Goal: Task Accomplishment & Management: Complete application form

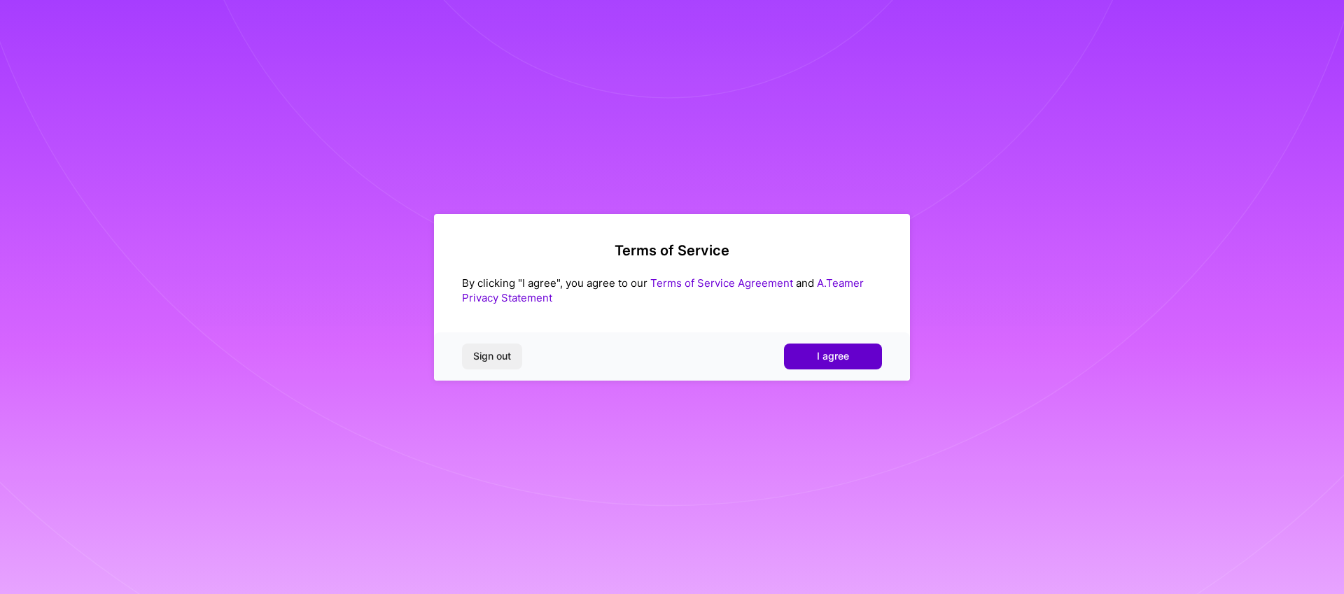
click at [836, 358] on span "I agree" at bounding box center [833, 356] width 32 height 14
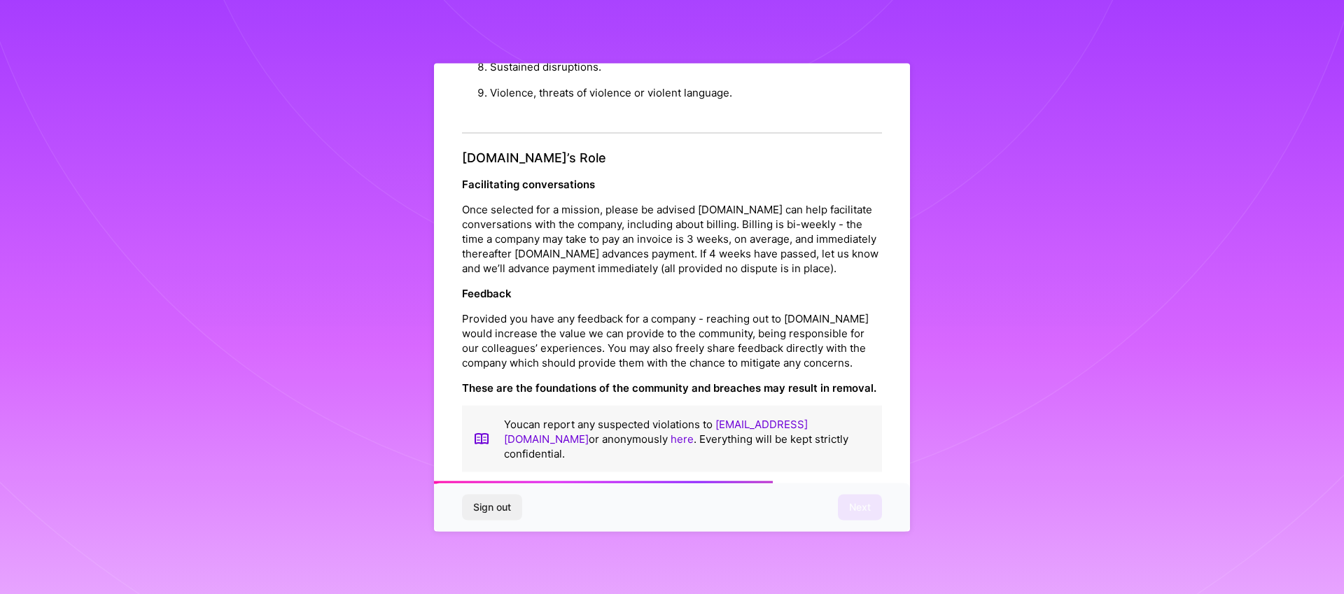
scroll to position [1516, 0]
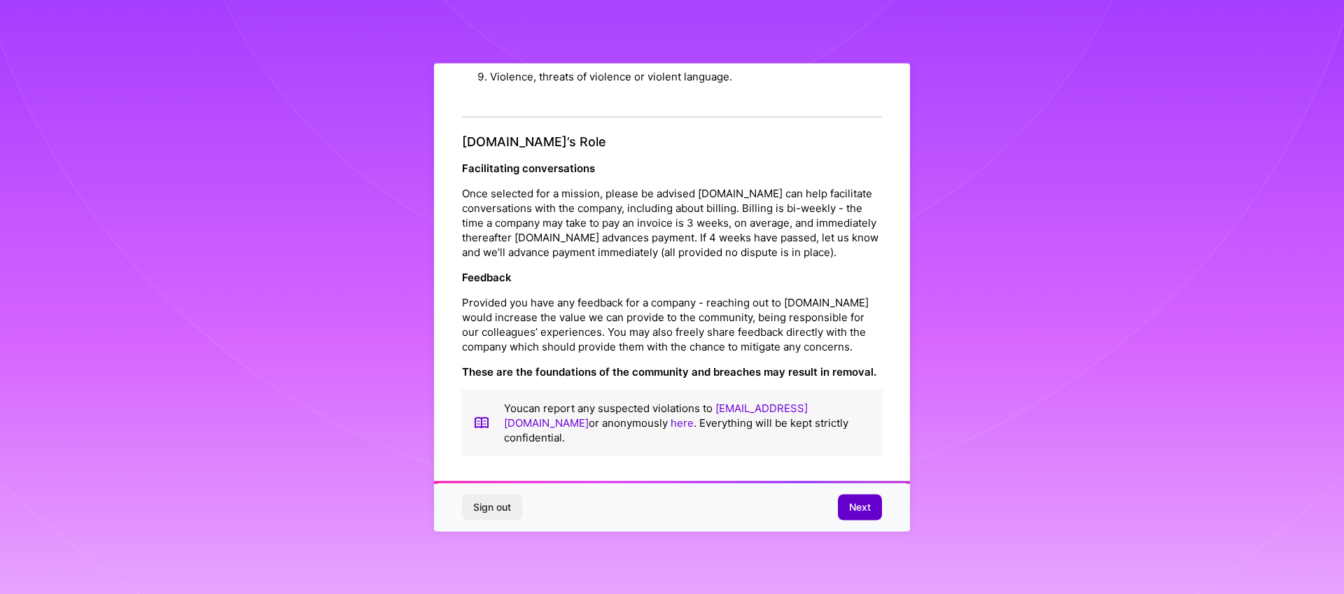
click at [857, 509] on span "Next" at bounding box center [860, 507] width 22 height 14
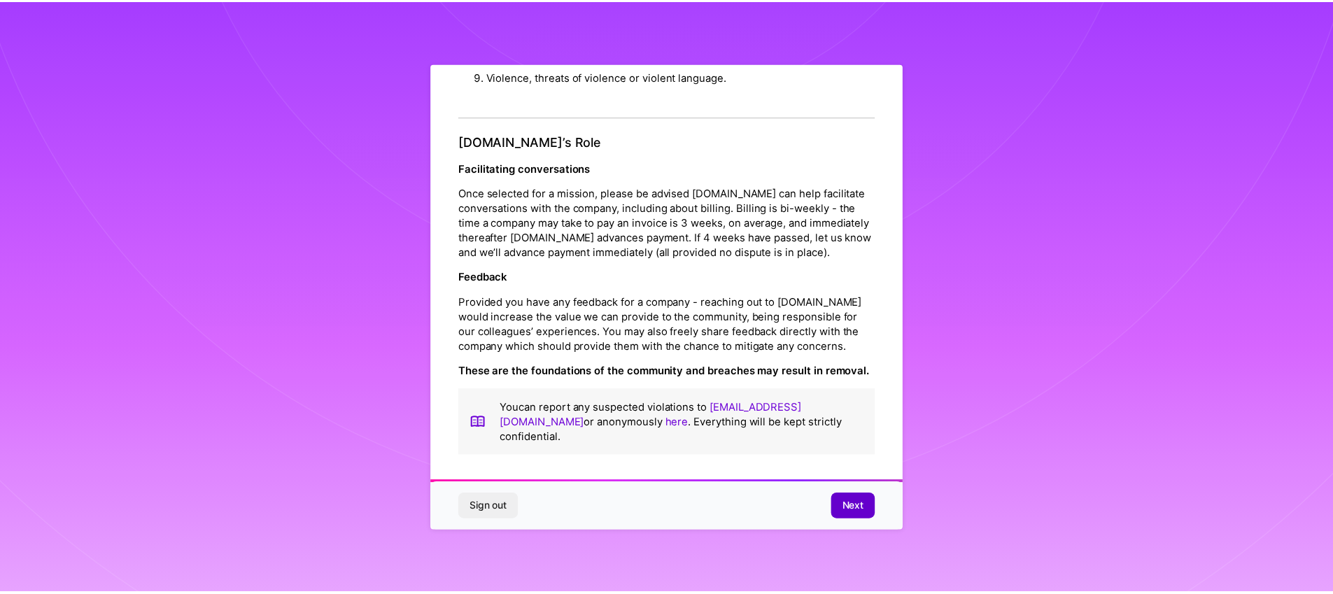
scroll to position [0, 0]
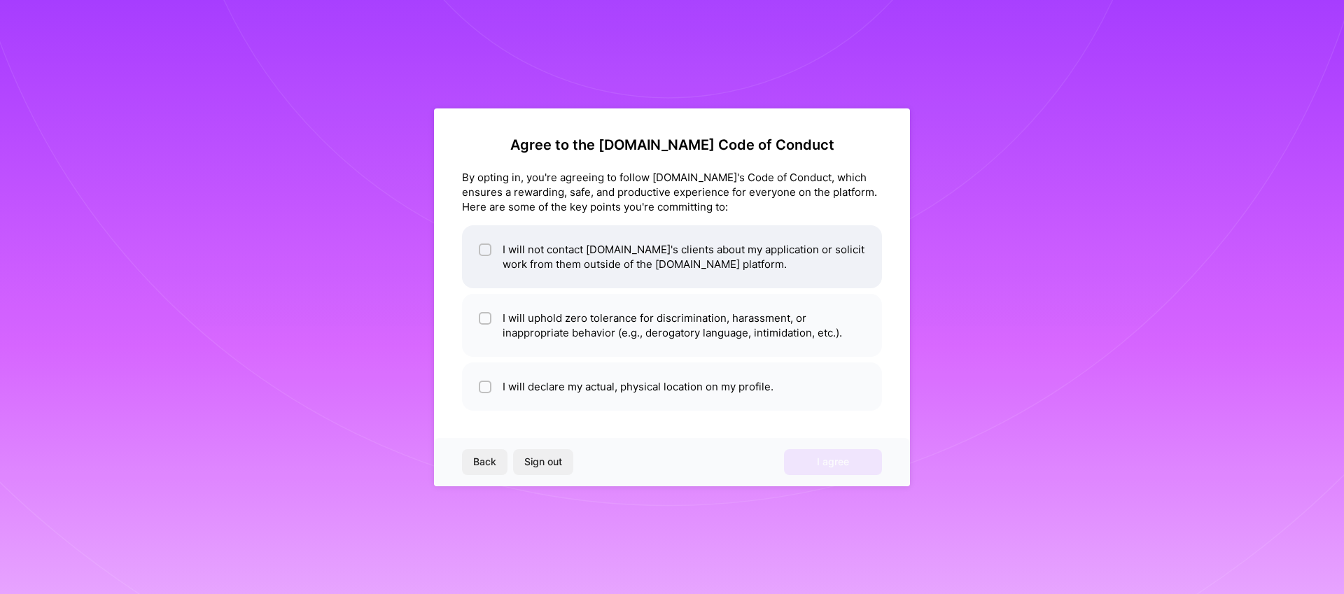
click at [479, 246] on div at bounding box center [485, 250] width 13 height 13
checkbox input "true"
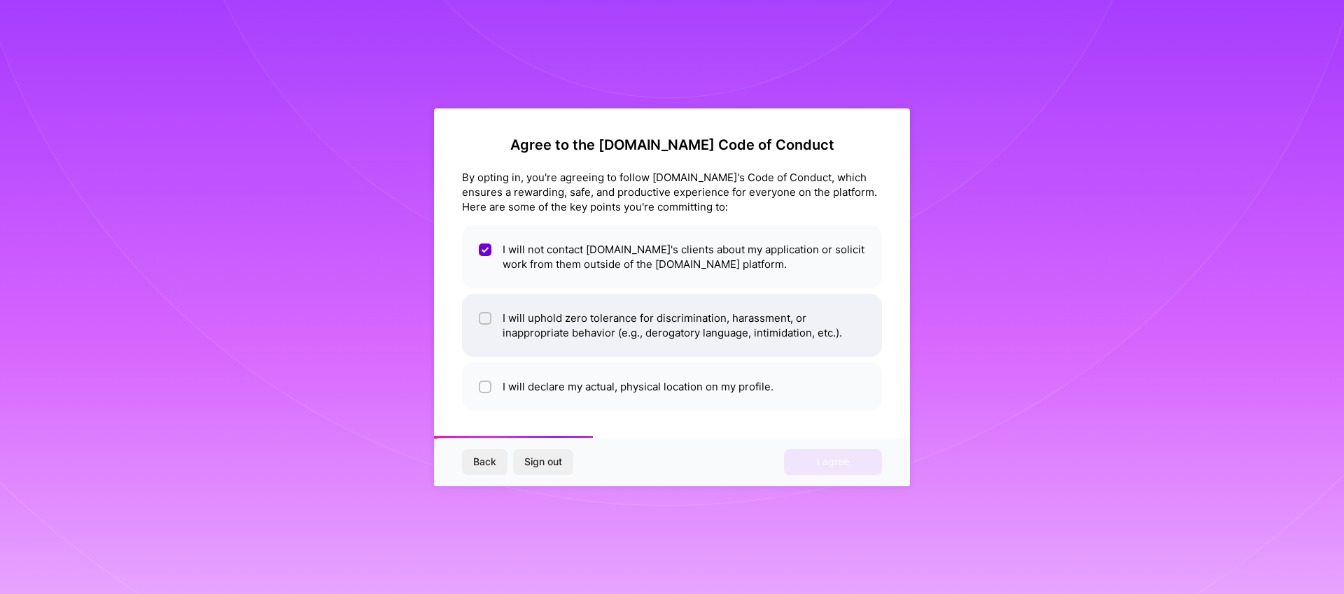
click at [479, 319] on div at bounding box center [485, 318] width 13 height 13
checkbox input "true"
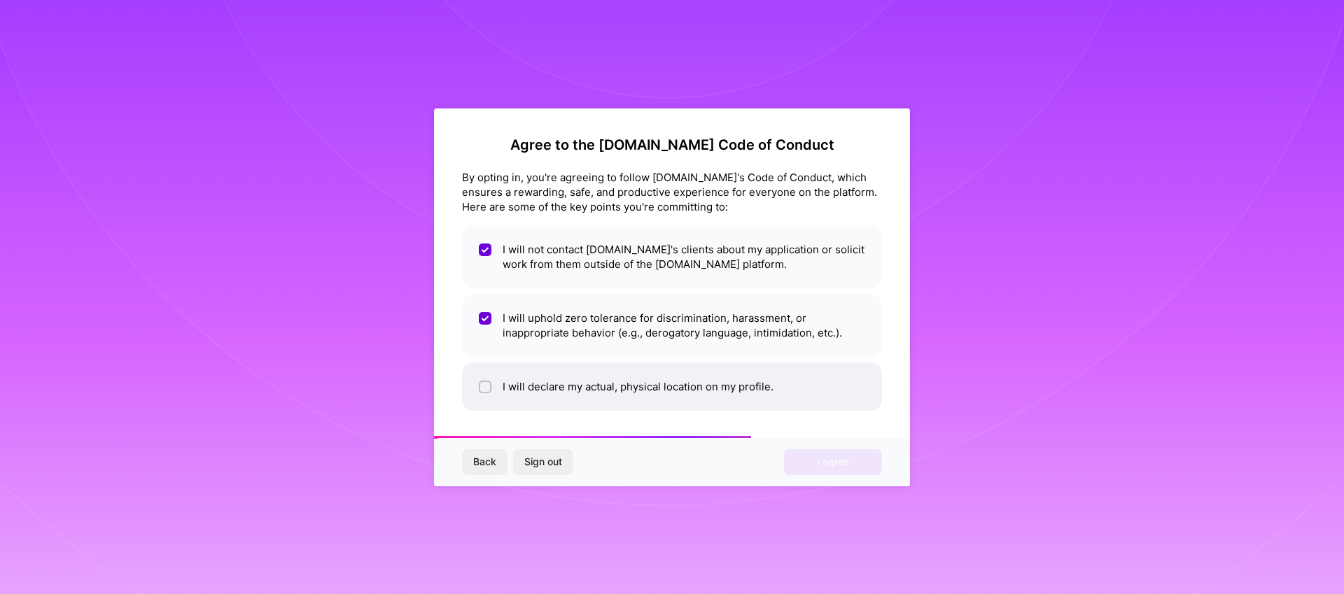
click at [485, 385] on input "checkbox" at bounding box center [487, 388] width 10 height 10
checkbox input "true"
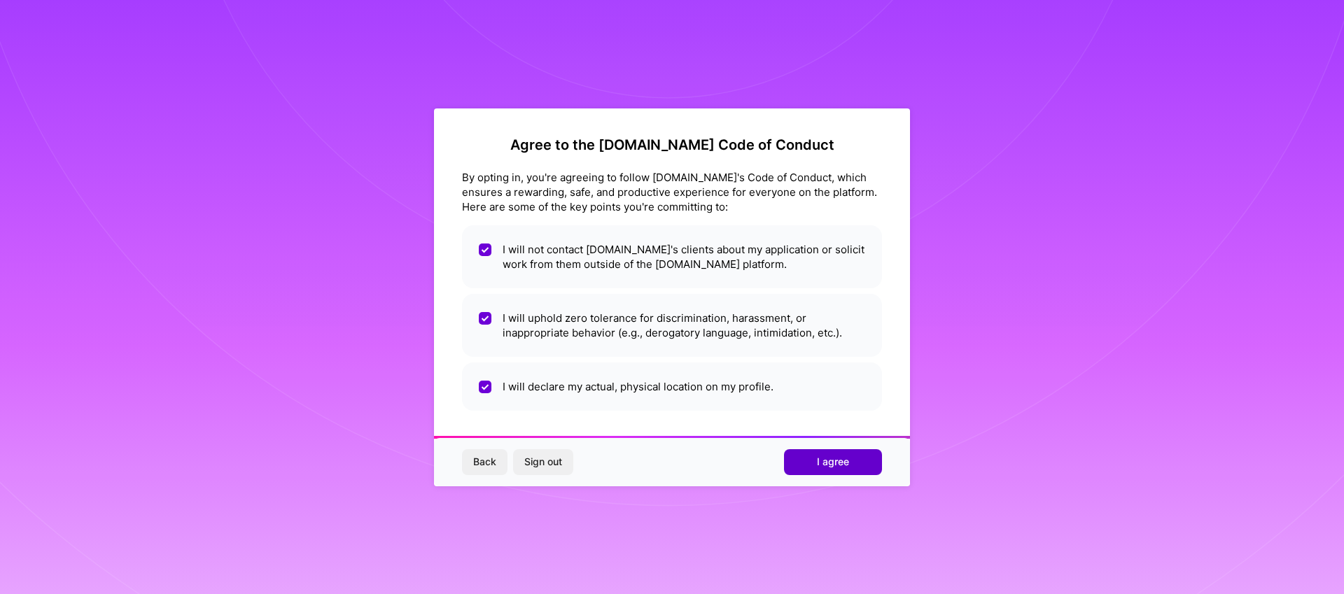
click at [829, 459] on span "I agree" at bounding box center [833, 462] width 32 height 14
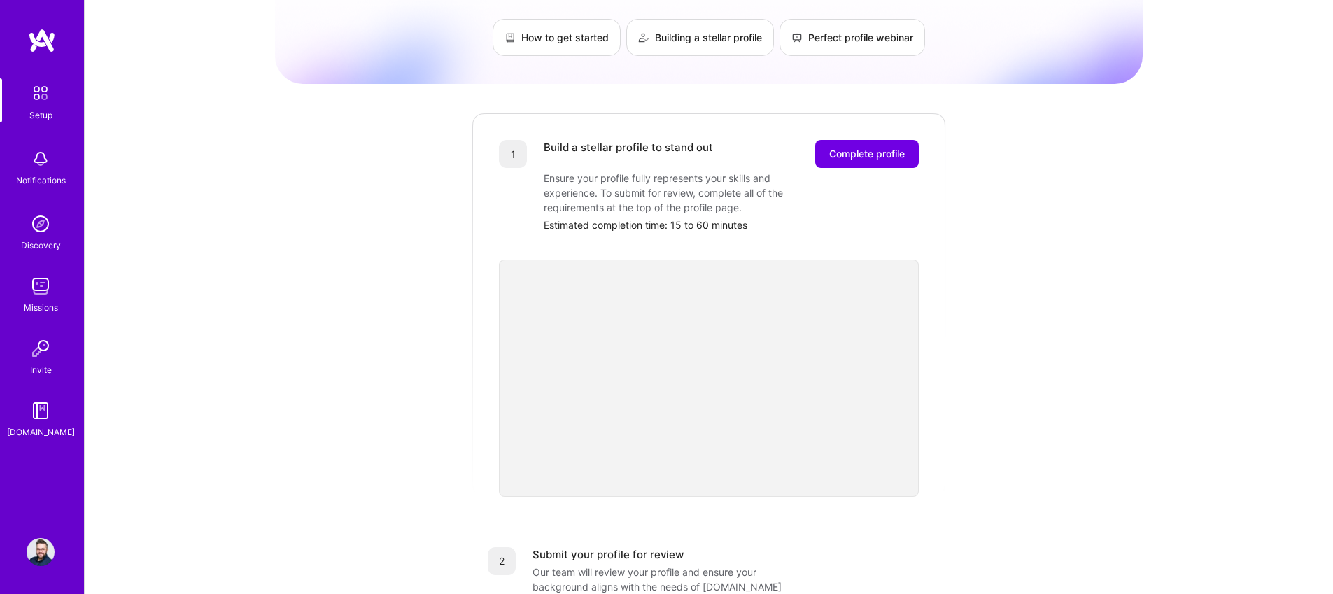
scroll to position [97, 0]
click at [867, 148] on span "Complete profile" at bounding box center [867, 155] width 76 height 14
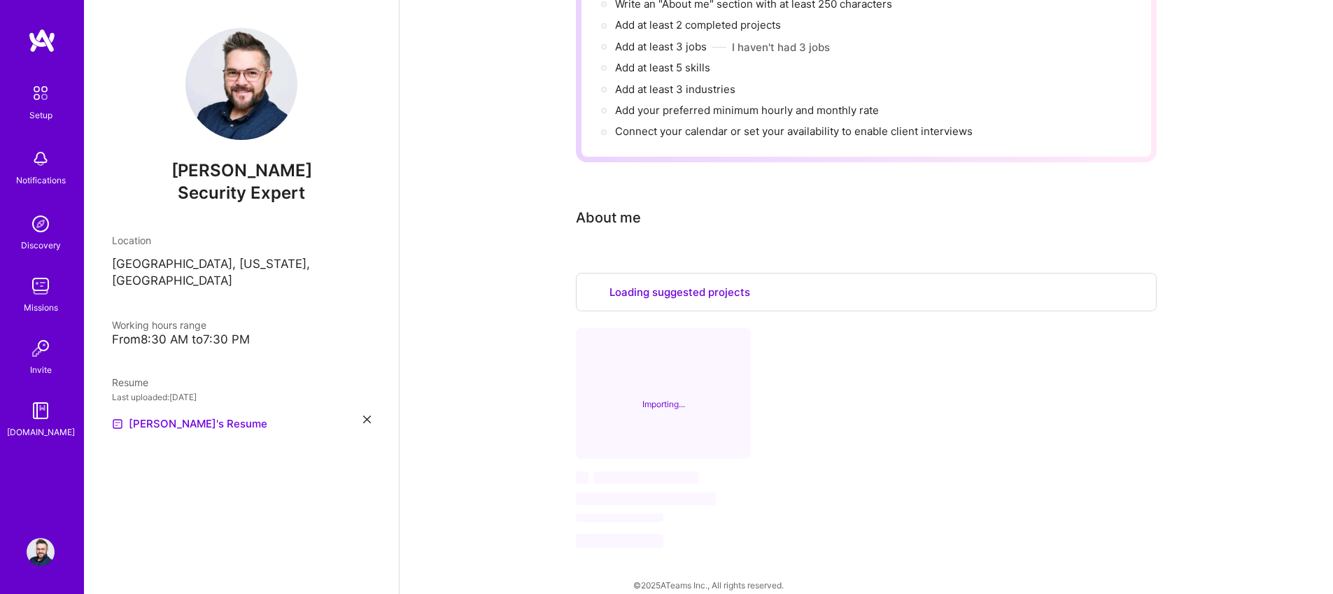
scroll to position [523, 0]
select select "US"
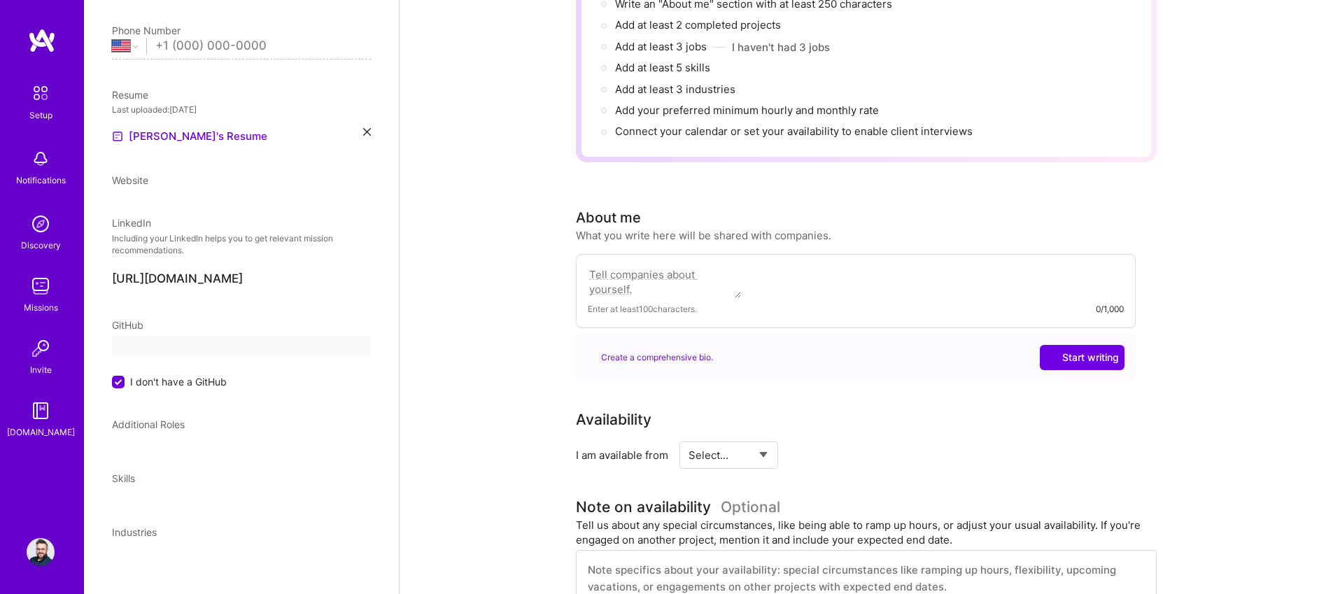
select select "US"
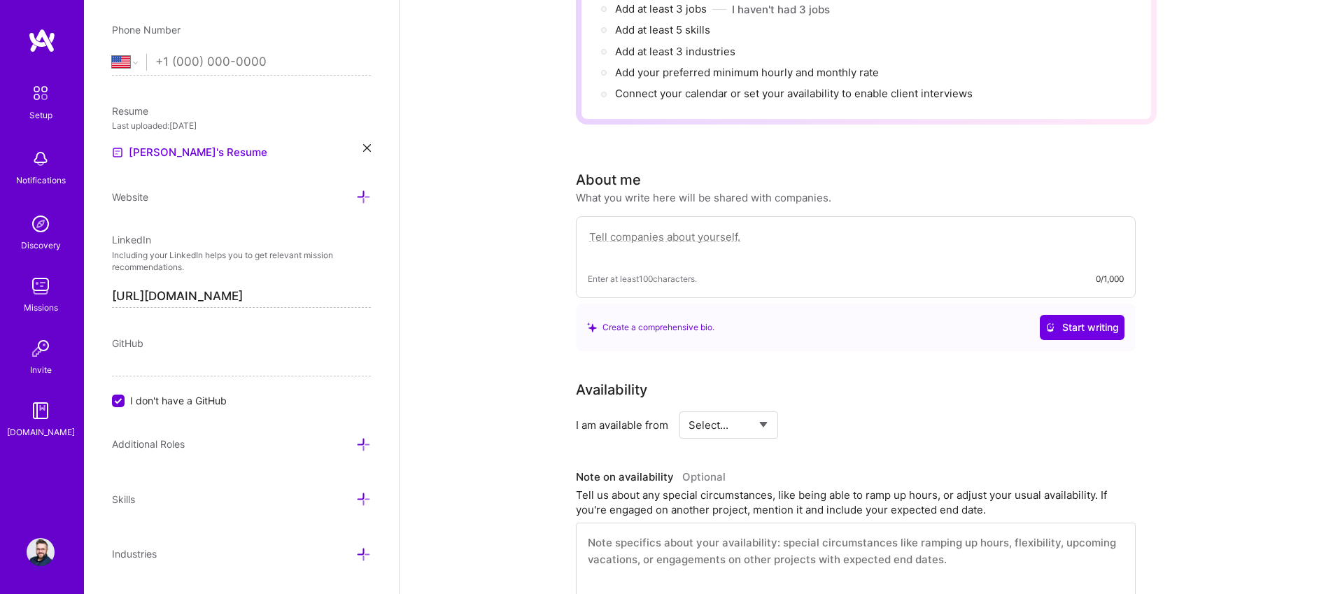
scroll to position [227, 0]
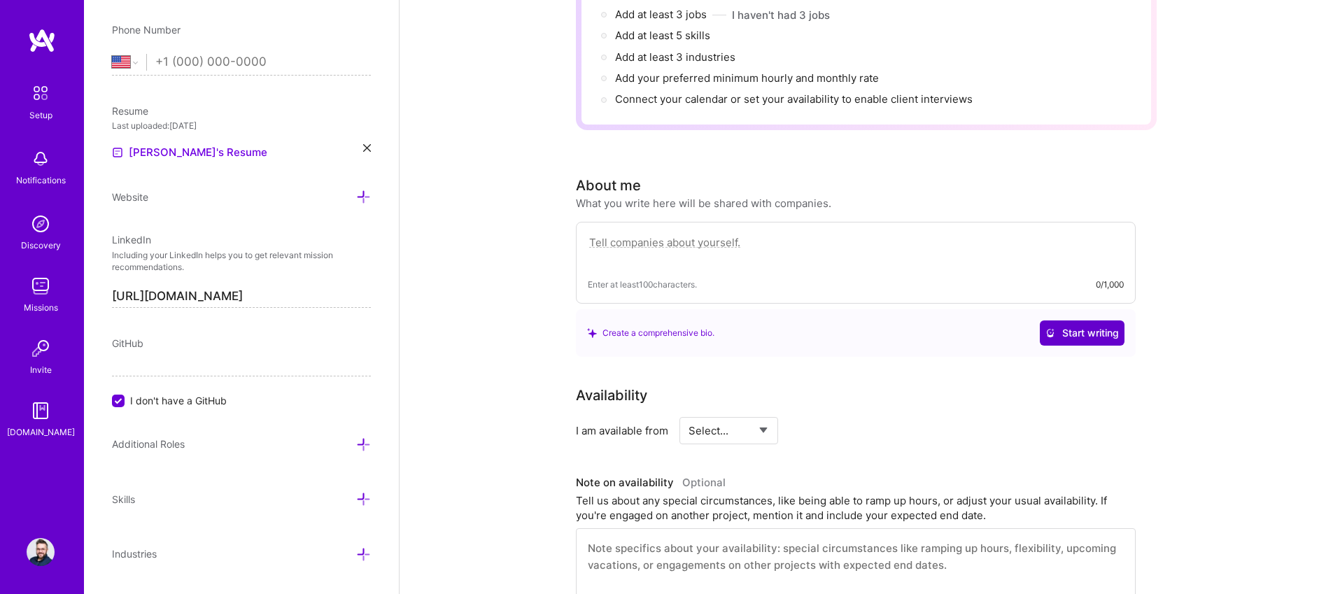
click at [1068, 326] on span "Start writing" at bounding box center [1082, 333] width 73 height 14
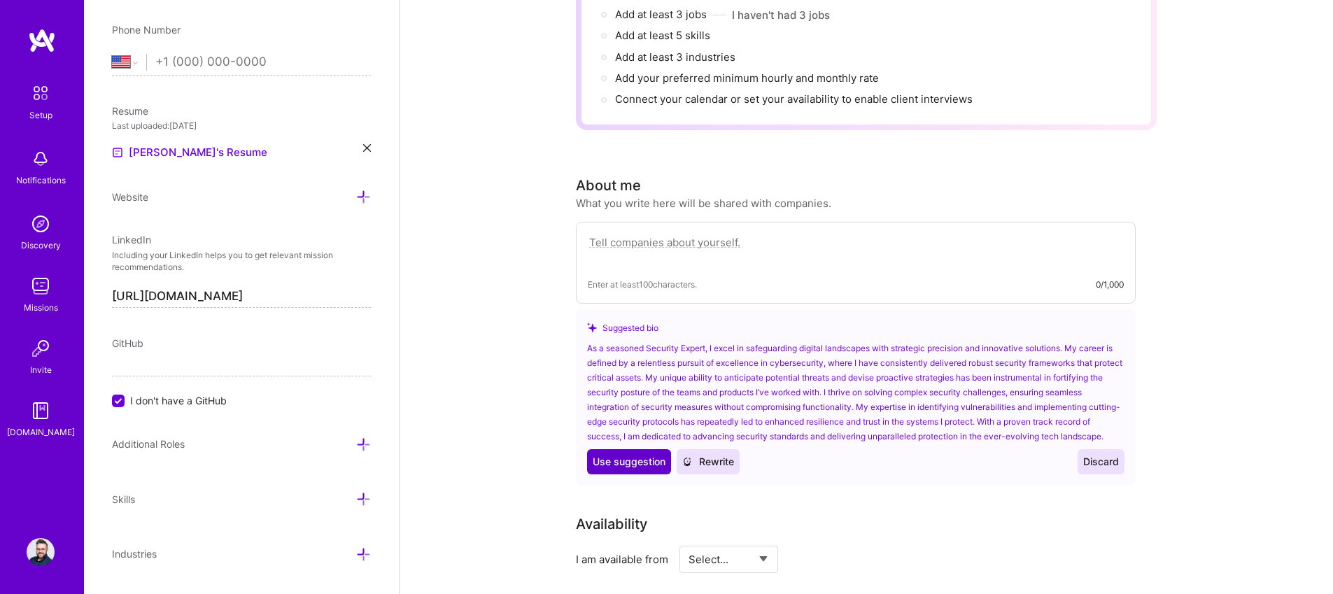
click at [631, 459] on span "Use suggestion" at bounding box center [629, 462] width 73 height 14
type textarea "As a seasoned Security Expert, I excel in safeguarding digital landscapes with …"
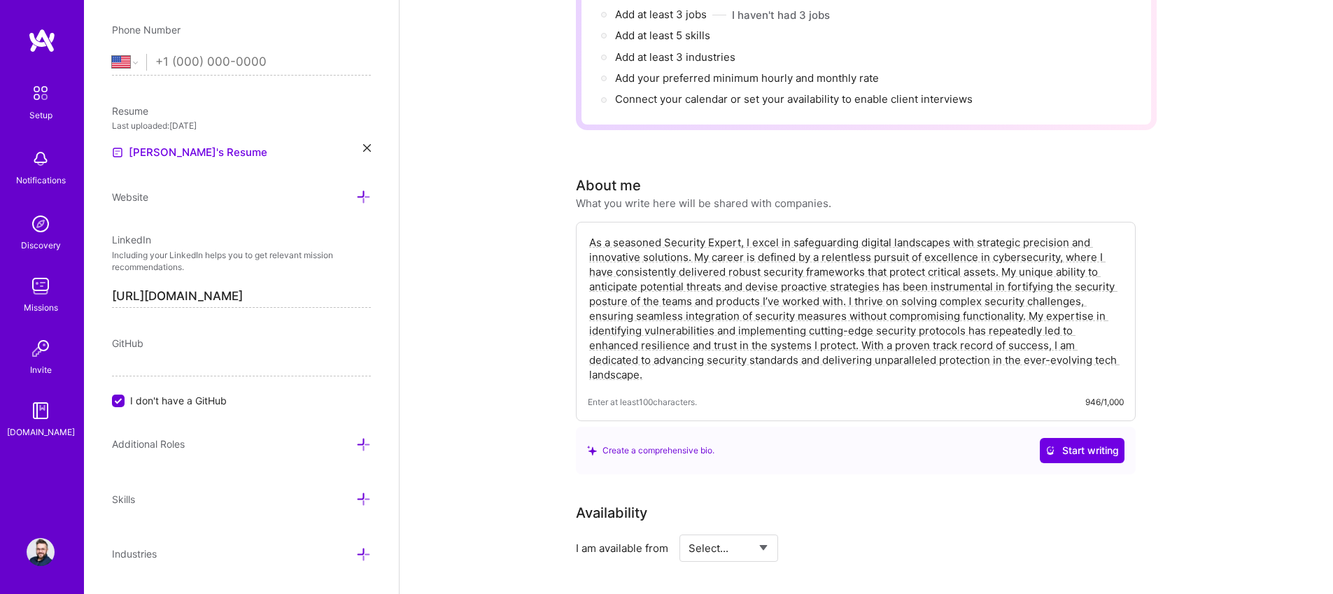
click at [541, 298] on div "Complete your profile to take the first step in unlocking full [DOMAIN_NAME] ac…" at bounding box center [867, 564] width 934 height 1471
click at [529, 333] on div "Complete your profile to take the first step in unlocking full [DOMAIN_NAME] ac…" at bounding box center [867, 564] width 934 height 1471
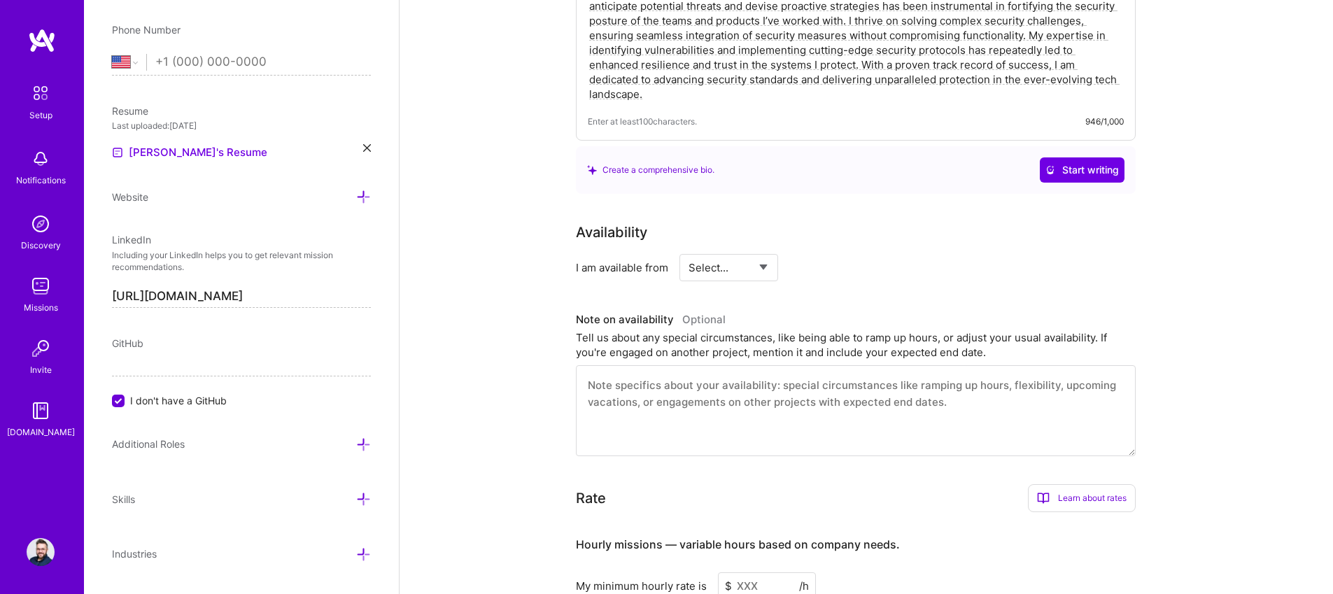
scroll to position [539, 0]
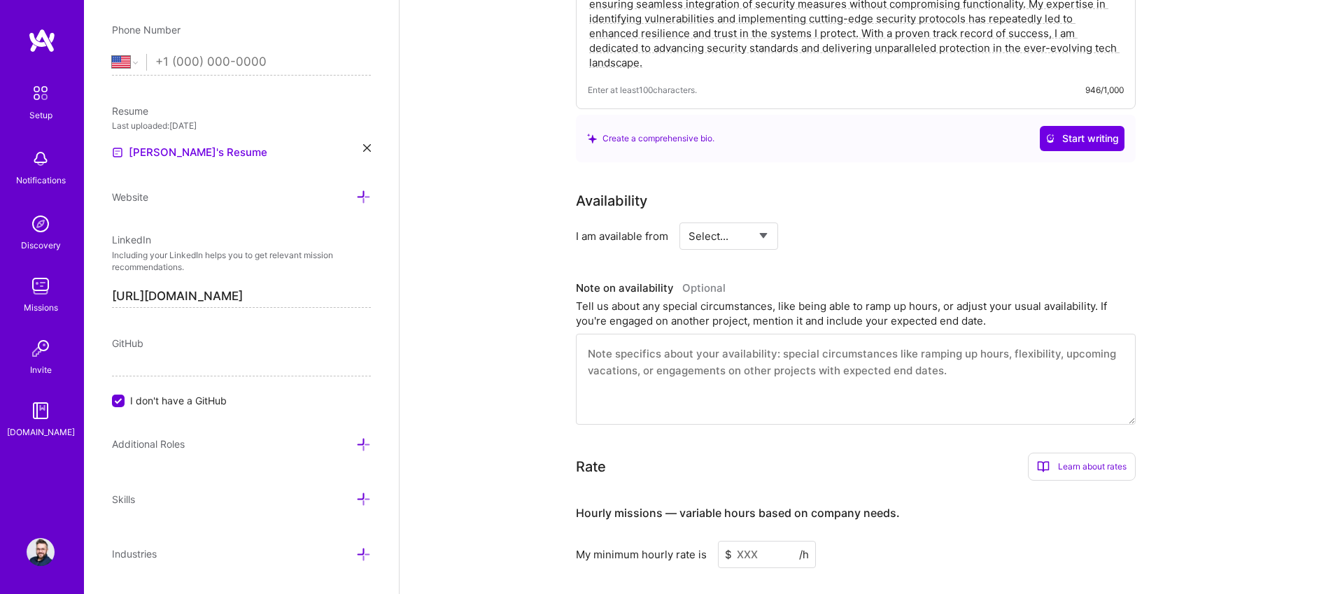
click at [729, 218] on select "Select... Right Now Future Date Not Available" at bounding box center [729, 236] width 80 height 36
select select "Right Now"
click at [689, 218] on select "Select... Right Now Future Date Not Available" at bounding box center [729, 236] width 80 height 36
click at [551, 255] on div "Complete your profile to take the first step in unlocking full [DOMAIN_NAME] ac…" at bounding box center [867, 252] width 934 height 1471
click at [547, 342] on div "Complete your profile to take the first step in unlocking full [DOMAIN_NAME] ac…" at bounding box center [867, 252] width 934 height 1471
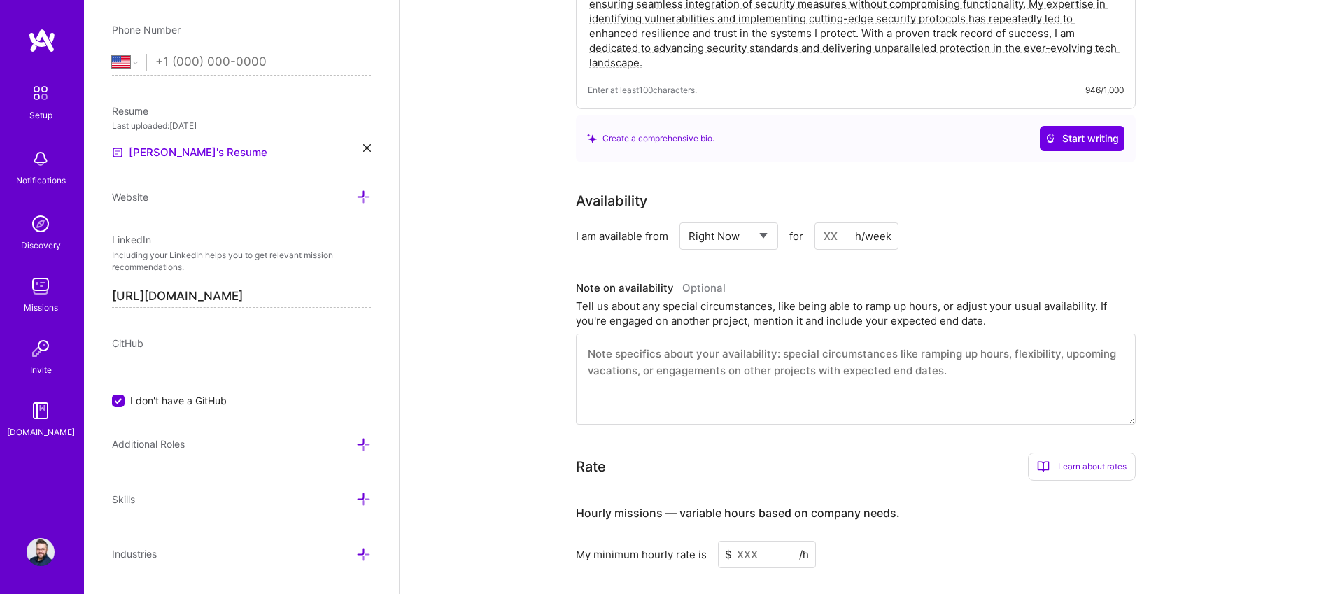
drag, startPoint x: 554, startPoint y: 367, endPoint x: 554, endPoint y: 357, distance: 10.5
click at [554, 368] on div "Complete your profile to take the first step in unlocking full [DOMAIN_NAME] ac…" at bounding box center [867, 252] width 934 height 1471
click at [554, 328] on div "Complete your profile to take the first step in unlocking full [DOMAIN_NAME] ac…" at bounding box center [867, 252] width 934 height 1471
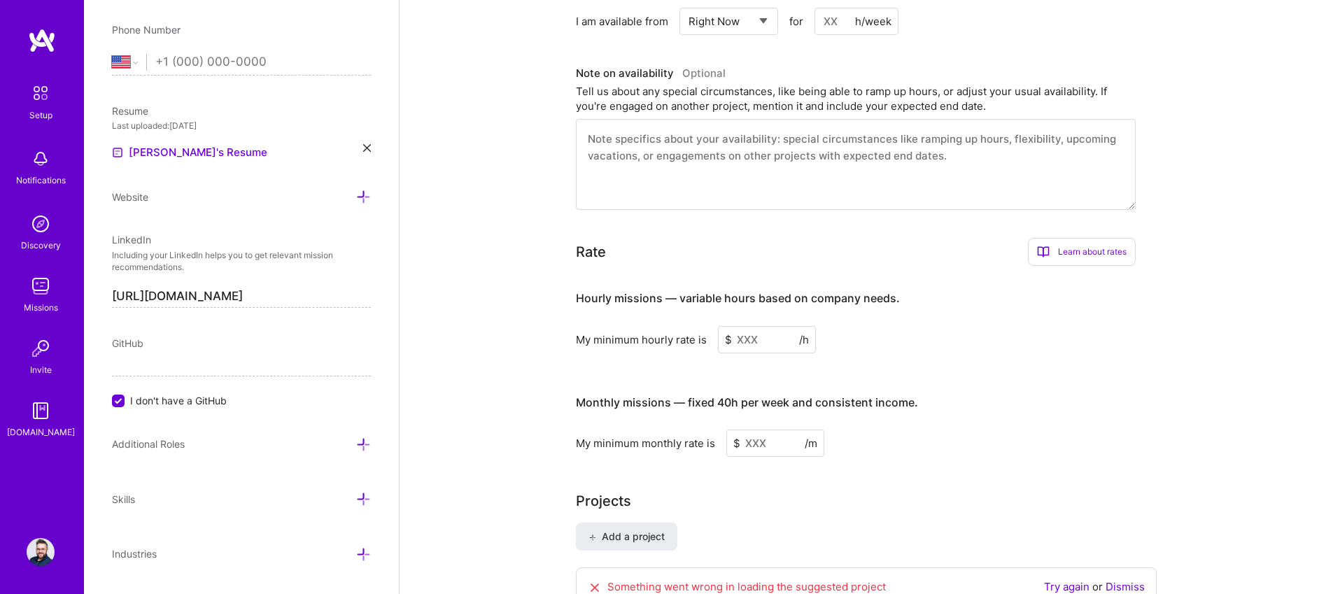
scroll to position [765, 0]
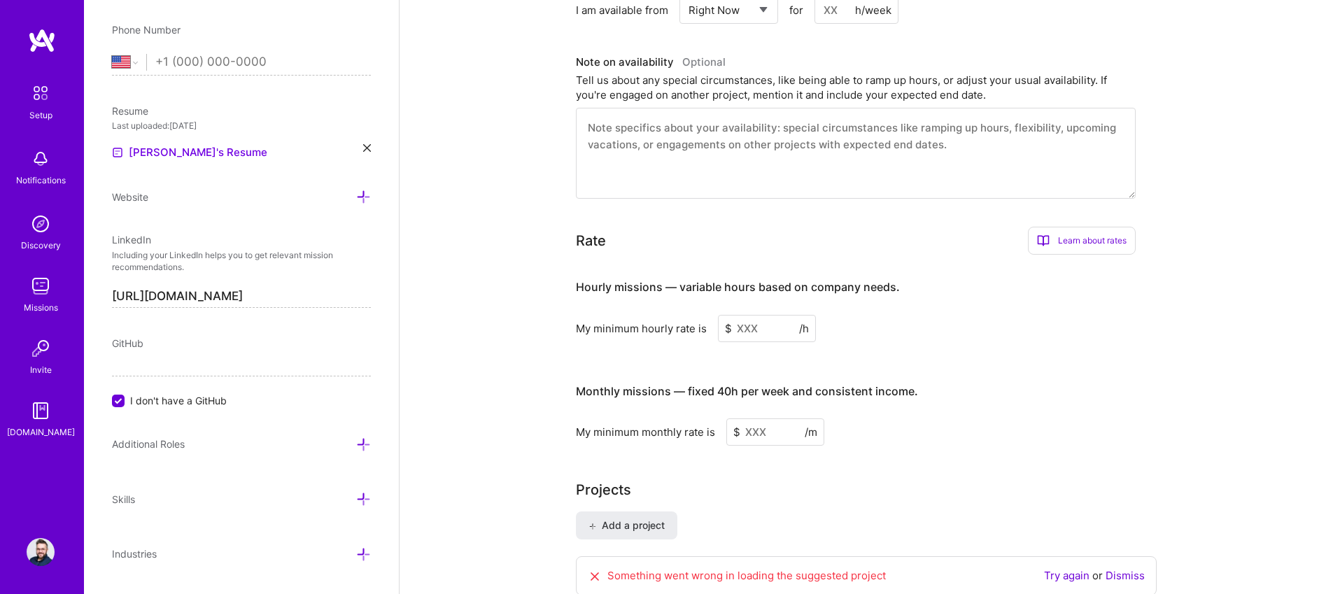
click at [752, 316] on input at bounding box center [767, 328] width 98 height 27
click at [783, 315] on input at bounding box center [767, 328] width 98 height 27
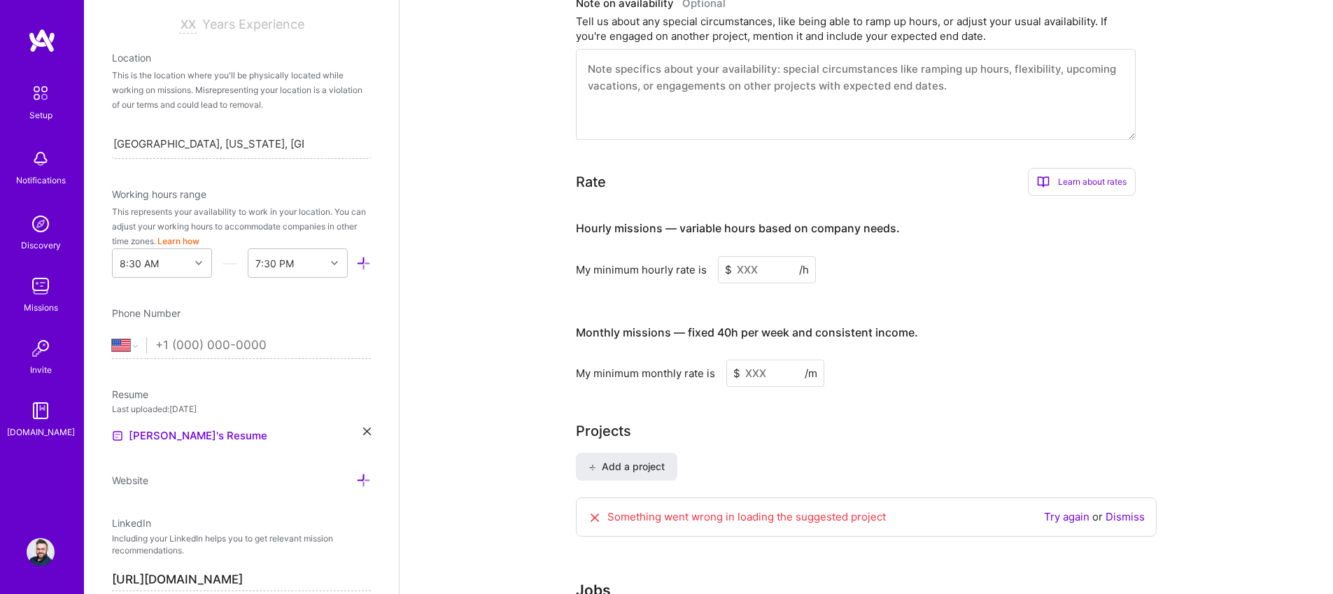
scroll to position [245, 0]
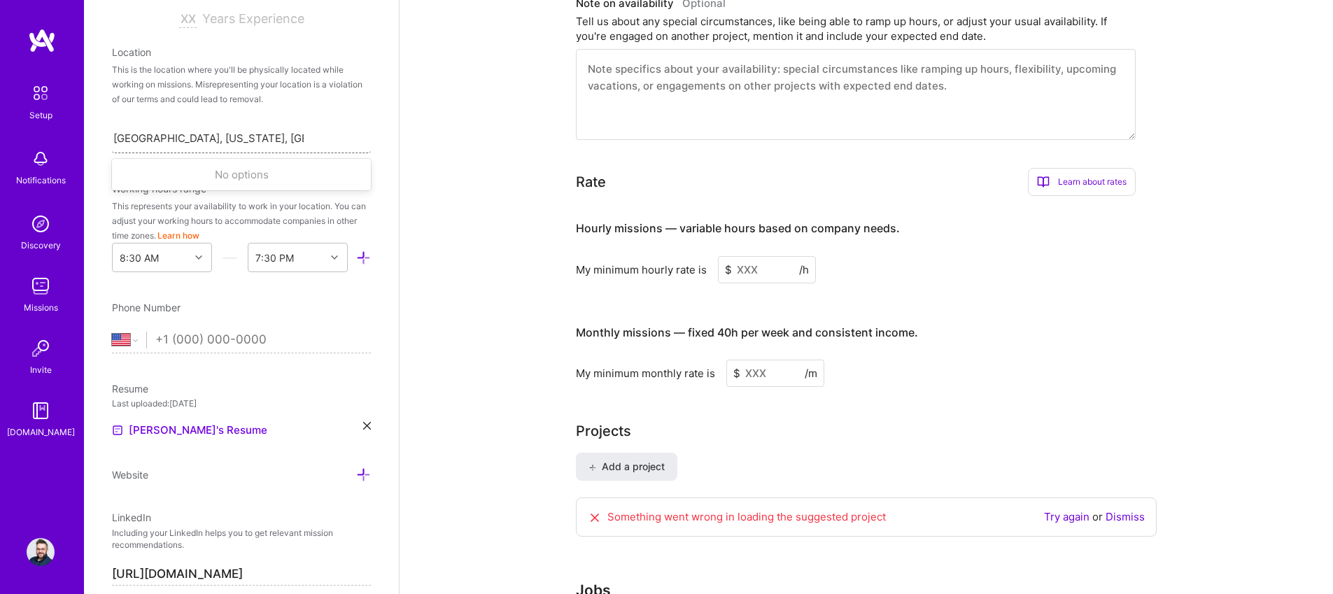
click at [215, 139] on input "[GEOGRAPHIC_DATA], [US_STATE], [GEOGRAPHIC_DATA]" at bounding box center [208, 138] width 190 height 15
click at [188, 139] on input "[GEOGRAPHIC_DATA], [US_STATE], [GEOGRAPHIC_DATA]" at bounding box center [208, 138] width 190 height 15
click at [172, 139] on input "[GEOGRAPHIC_DATA], [US_STATE], [GEOGRAPHIC_DATA]" at bounding box center [208, 138] width 190 height 15
click at [167, 140] on input "[GEOGRAPHIC_DATA], [US_STATE], [GEOGRAPHIC_DATA]" at bounding box center [208, 138] width 190 height 15
click at [140, 141] on input "[GEOGRAPHIC_DATA], [US_STATE], [GEOGRAPHIC_DATA]" at bounding box center [208, 138] width 190 height 15
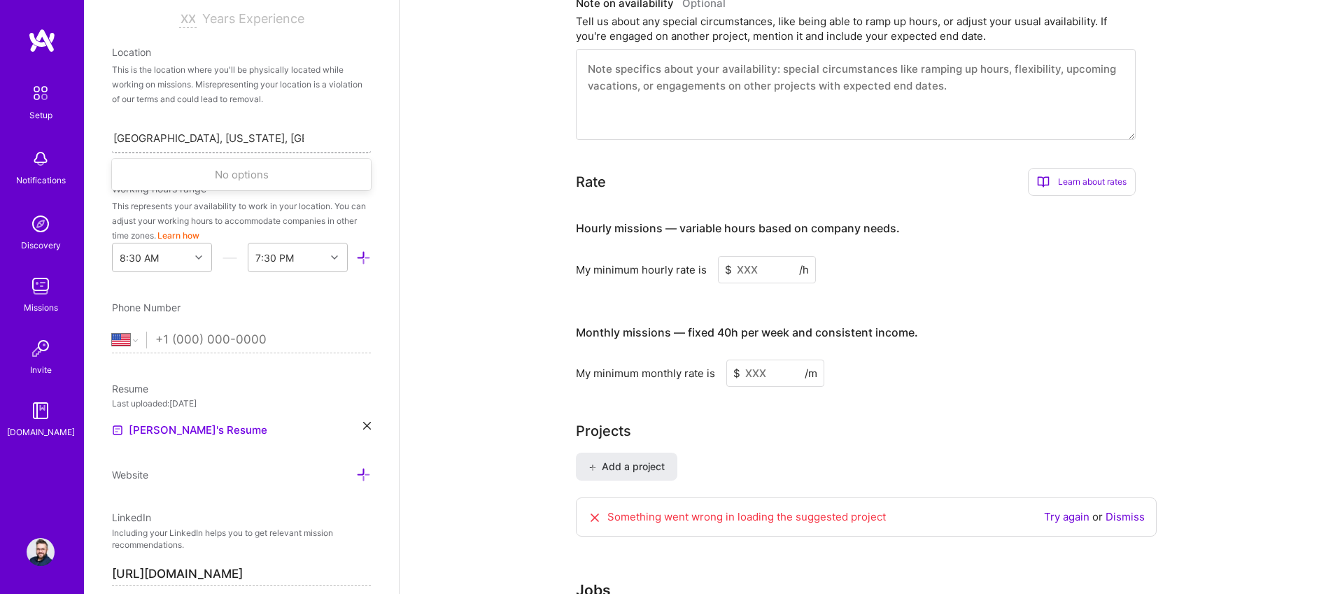
click at [127, 139] on input "[GEOGRAPHIC_DATA], [US_STATE], [GEOGRAPHIC_DATA]" at bounding box center [208, 138] width 190 height 15
click at [120, 139] on input "[GEOGRAPHIC_DATA], [US_STATE], [GEOGRAPHIC_DATA]" at bounding box center [208, 138] width 190 height 15
click at [132, 139] on input "[GEOGRAPHIC_DATA], [US_STATE], [GEOGRAPHIC_DATA]" at bounding box center [208, 138] width 190 height 15
click at [317, 140] on div "[GEOGRAPHIC_DATA], [US_STATE], [GEOGRAPHIC_DATA]" at bounding box center [241, 137] width 259 height 29
click at [295, 142] on div "Search location..." at bounding box center [241, 137] width 259 height 29
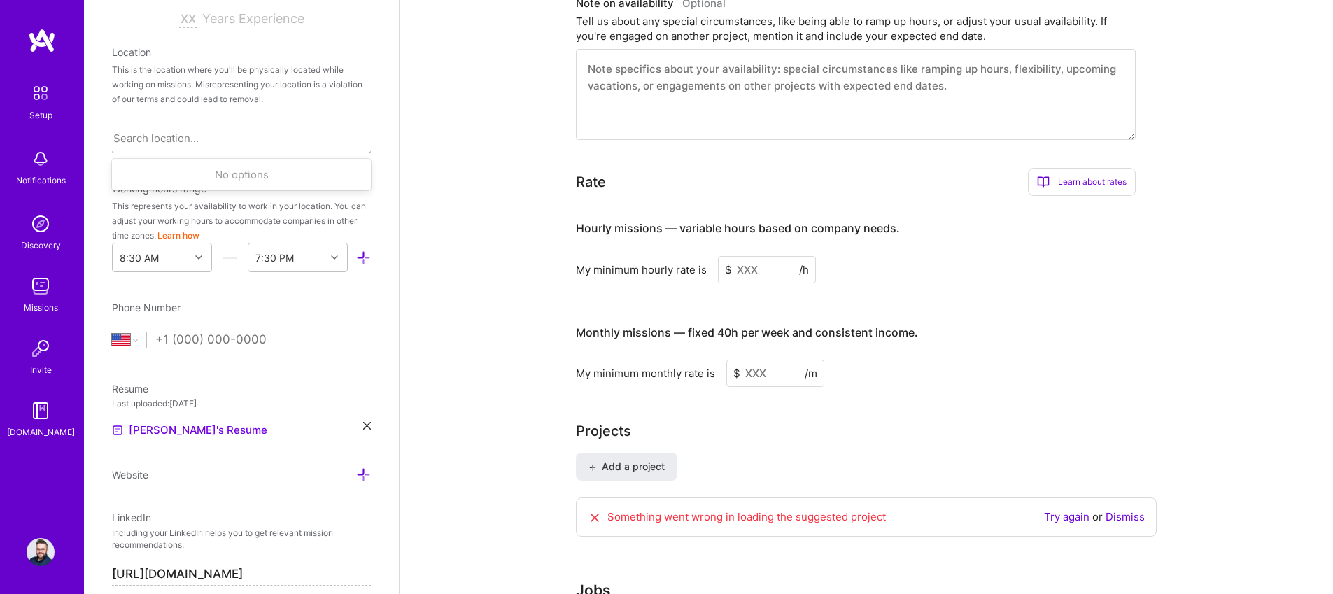
click at [176, 139] on div "Search location..." at bounding box center [155, 138] width 85 height 15
click at [144, 134] on div "Search location..." at bounding box center [155, 138] width 85 height 15
click at [181, 18] on input at bounding box center [187, 19] width 17 height 17
click at [183, 20] on input at bounding box center [187, 19] width 17 height 17
type input "10"
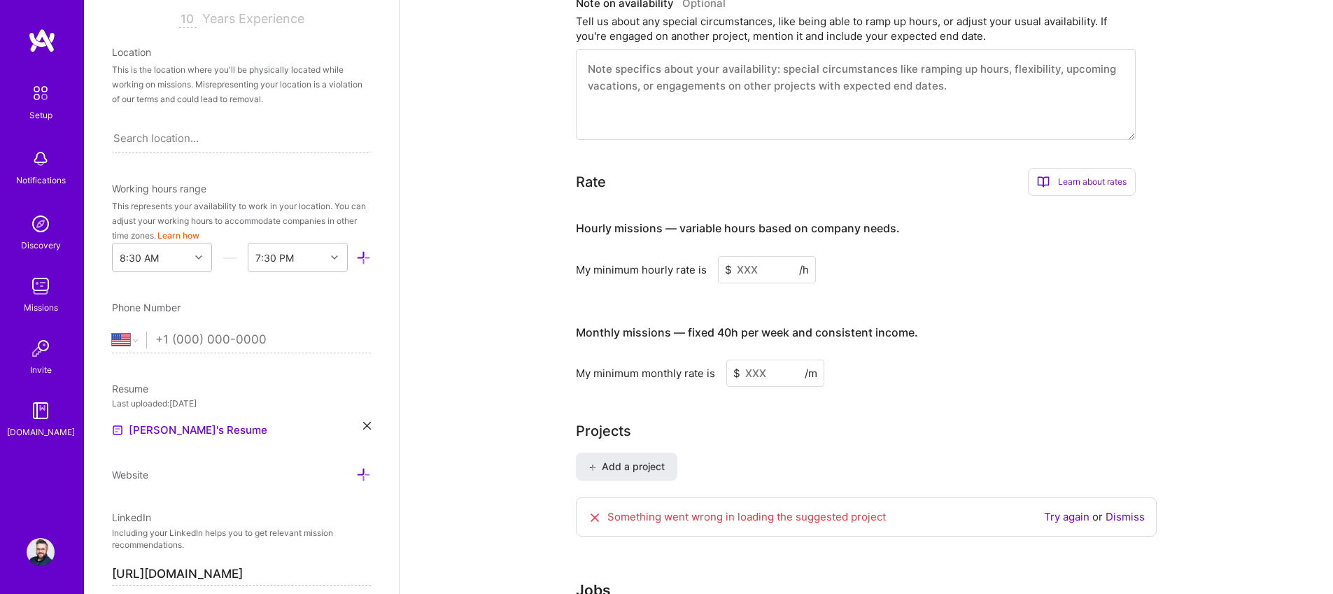
click at [257, 88] on div "This is the location where you'll be physically located while working on missio…" at bounding box center [241, 84] width 259 height 44
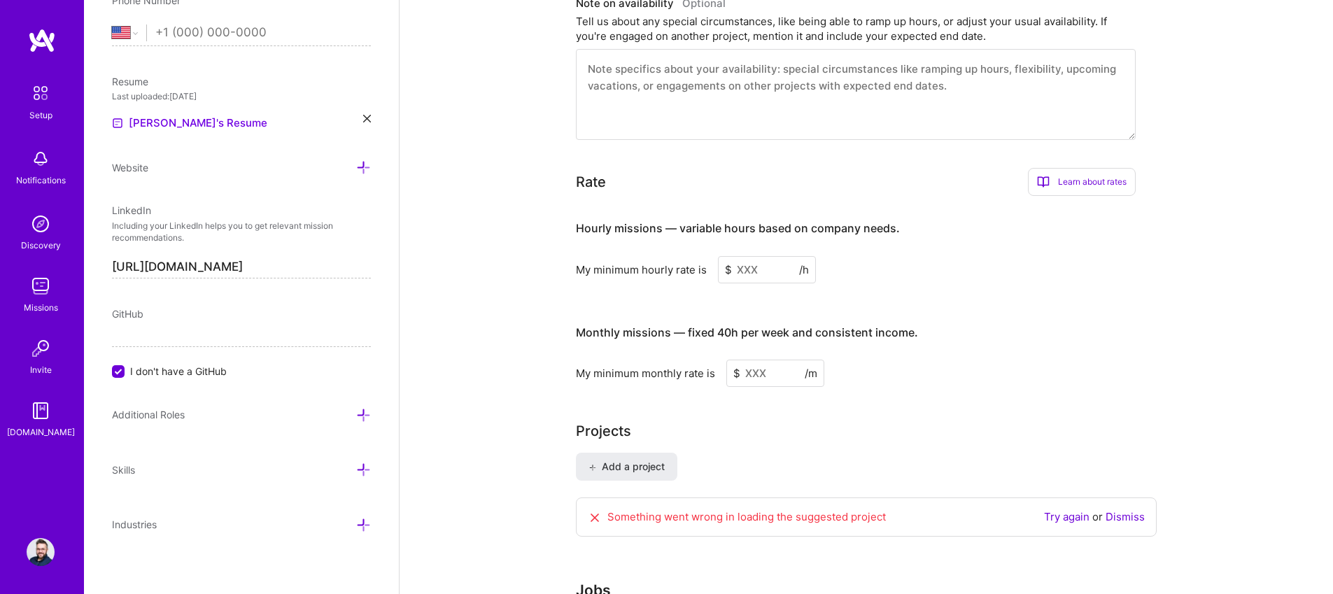
scroll to position [558, 0]
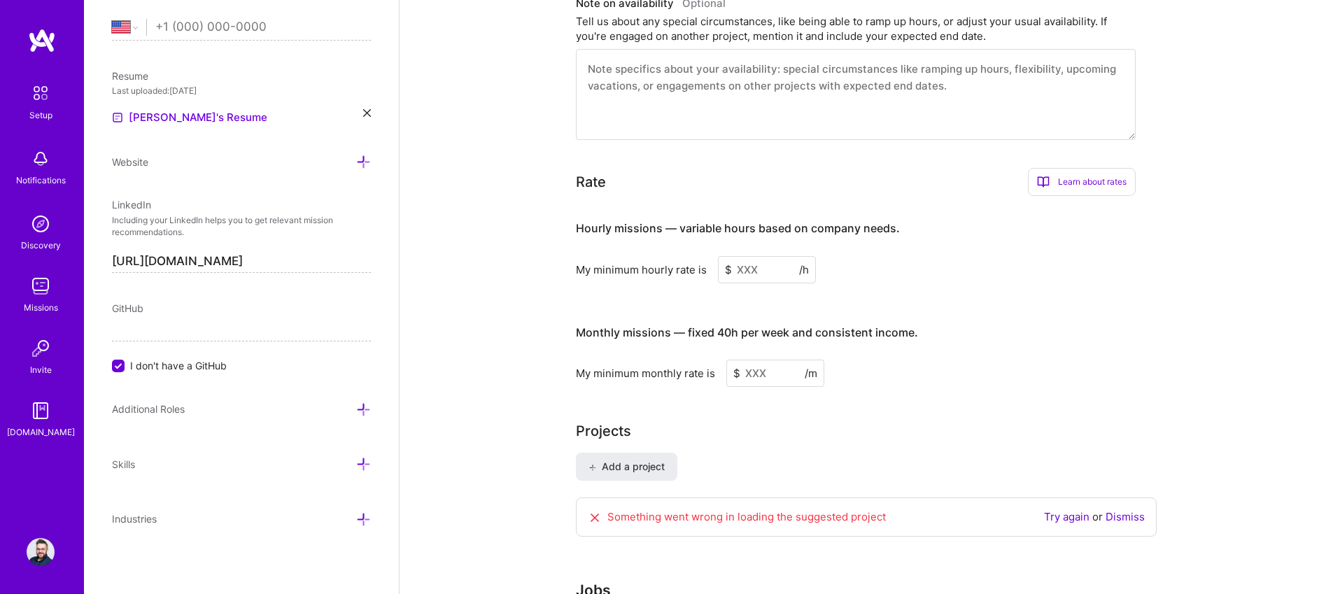
click at [356, 411] on icon at bounding box center [363, 409] width 15 height 15
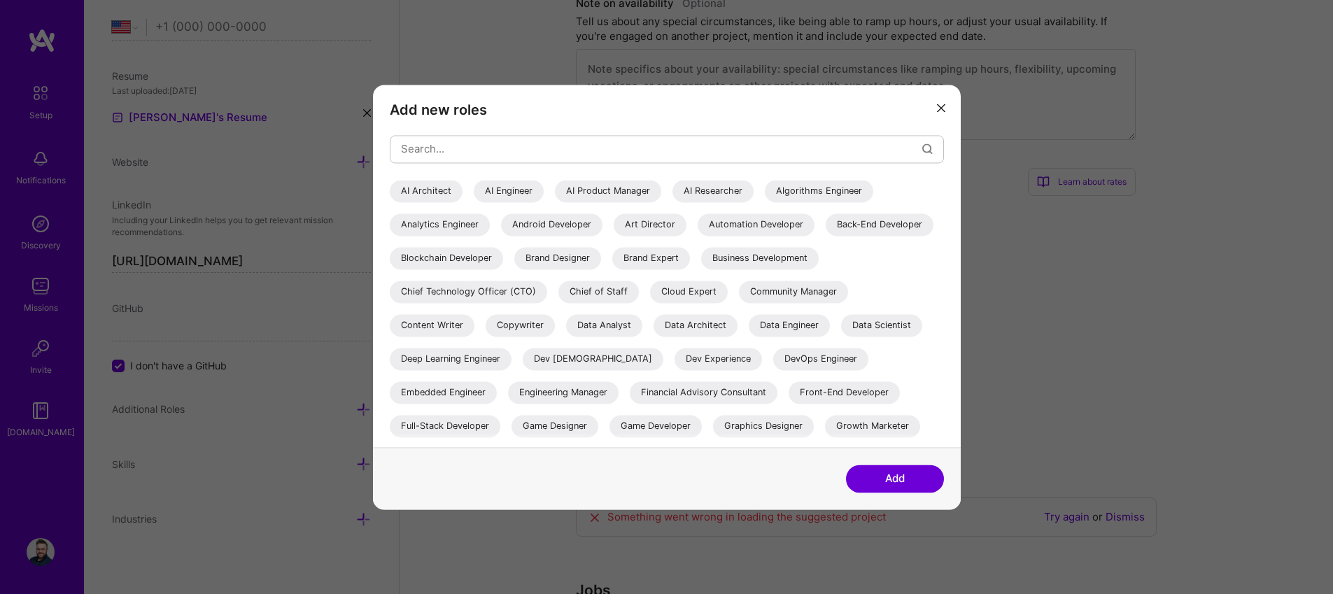
click at [942, 108] on icon "modal" at bounding box center [941, 108] width 8 height 8
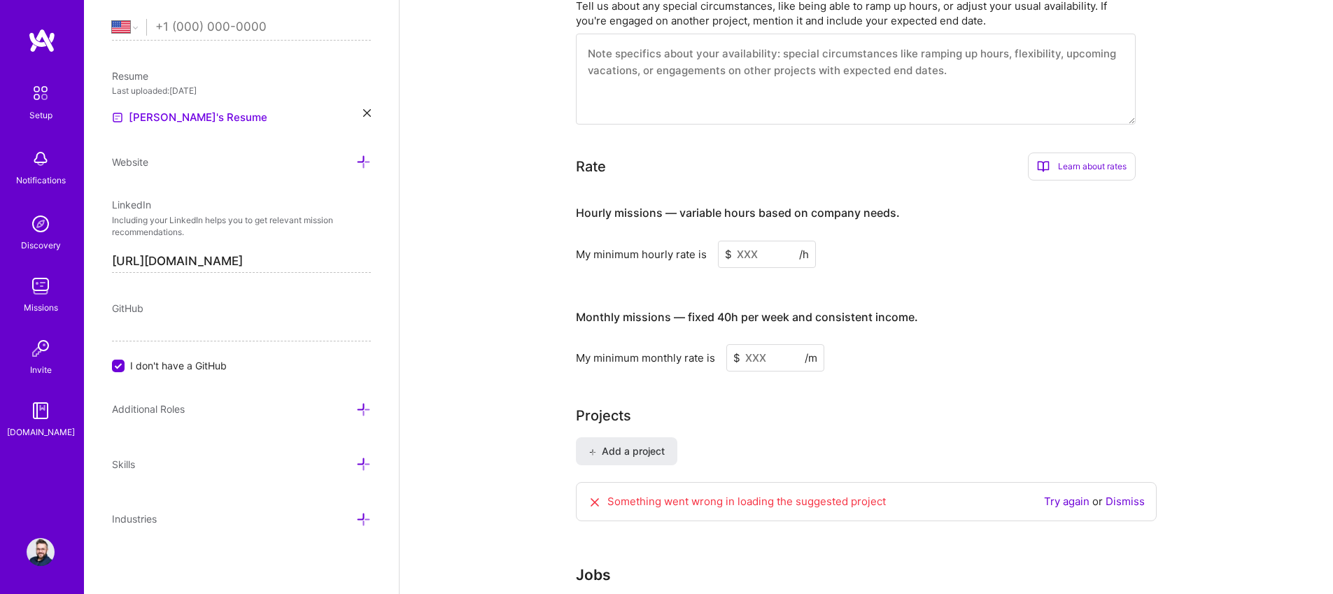
scroll to position [845, 0]
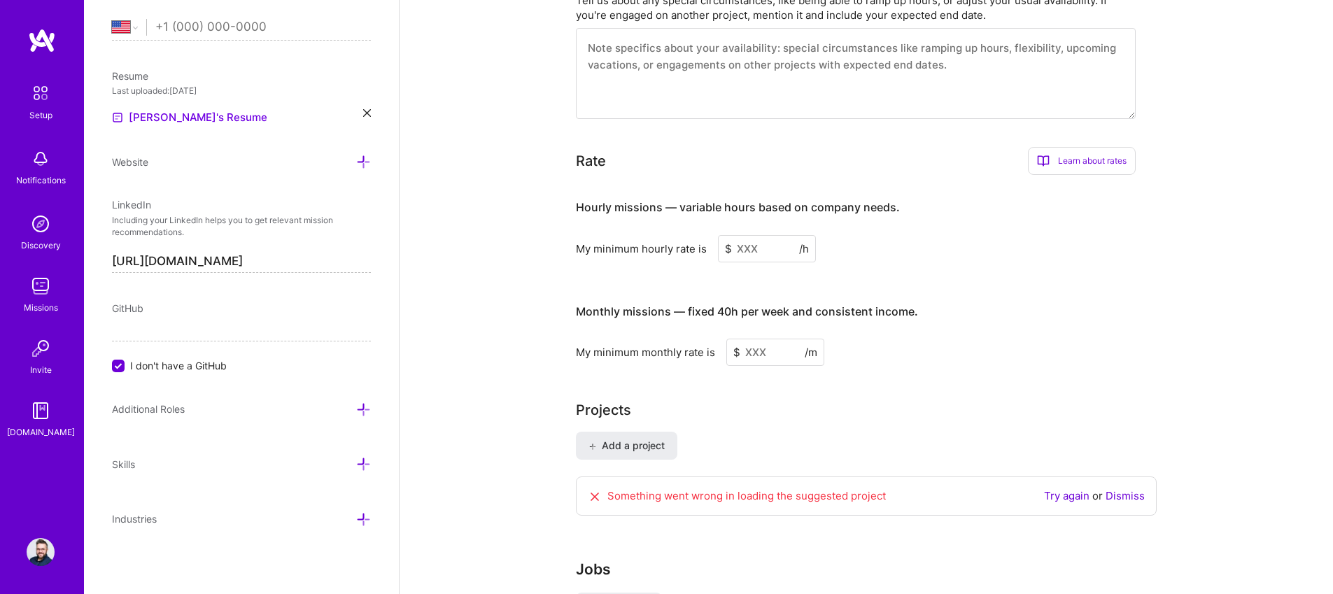
click at [769, 235] on input at bounding box center [767, 248] width 98 height 27
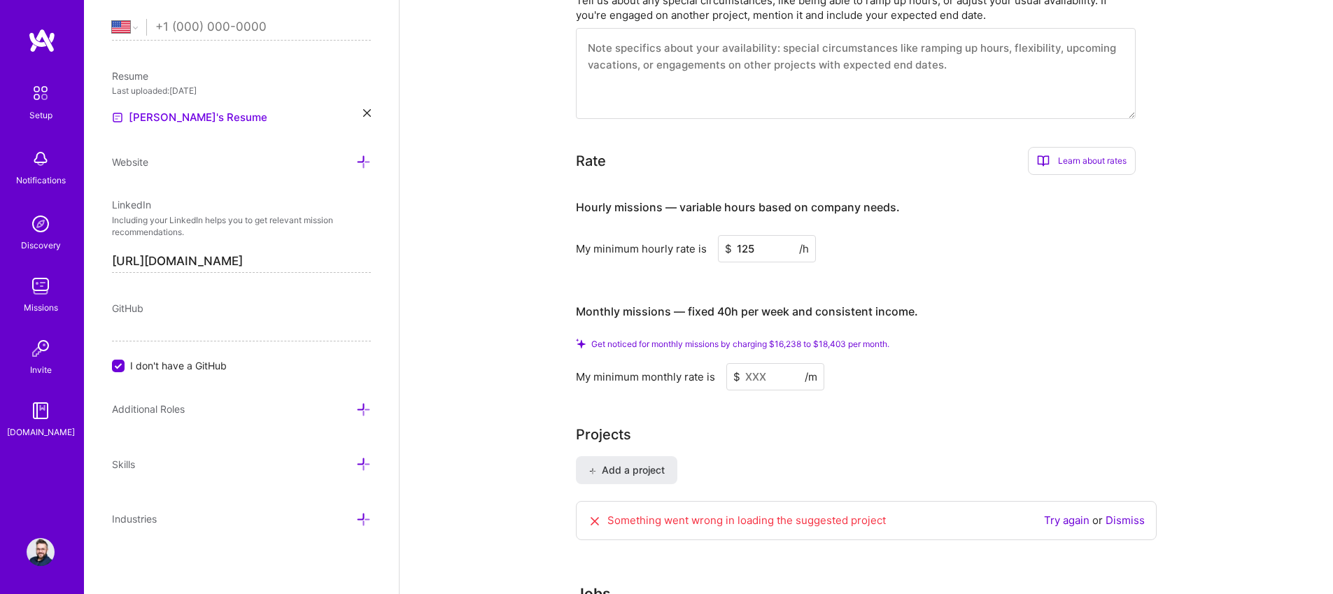
type input "125"
drag, startPoint x: 512, startPoint y: 352, endPoint x: 525, endPoint y: 296, distance: 57.4
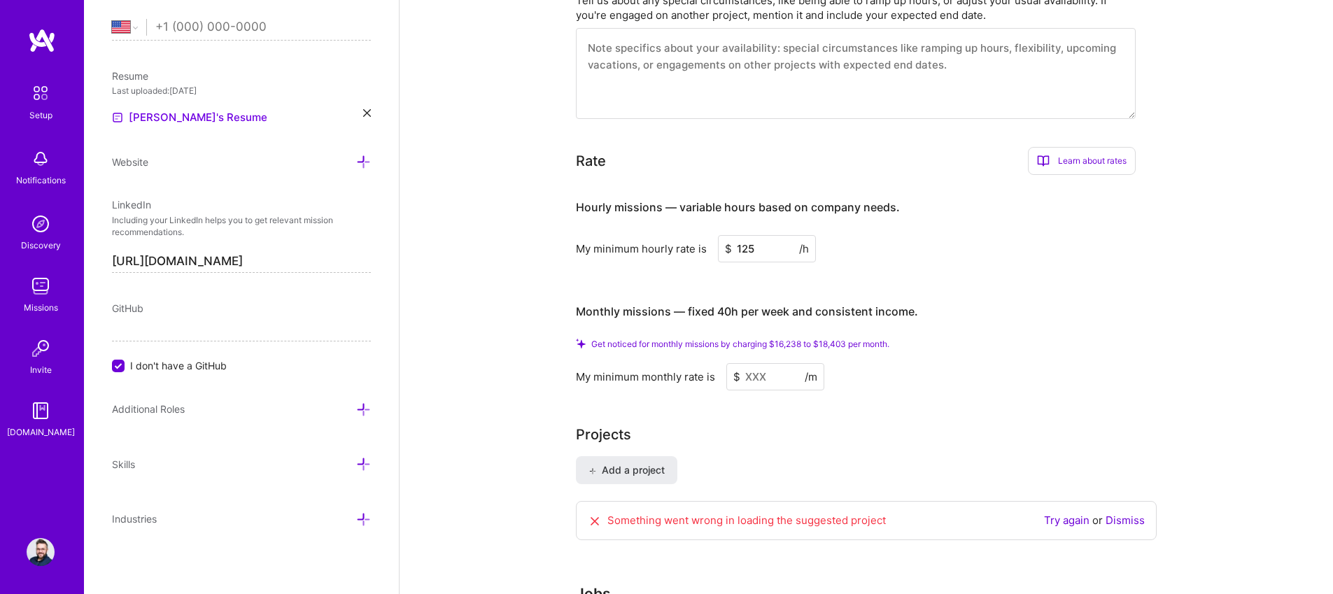
click at [771, 363] on input at bounding box center [776, 376] width 98 height 27
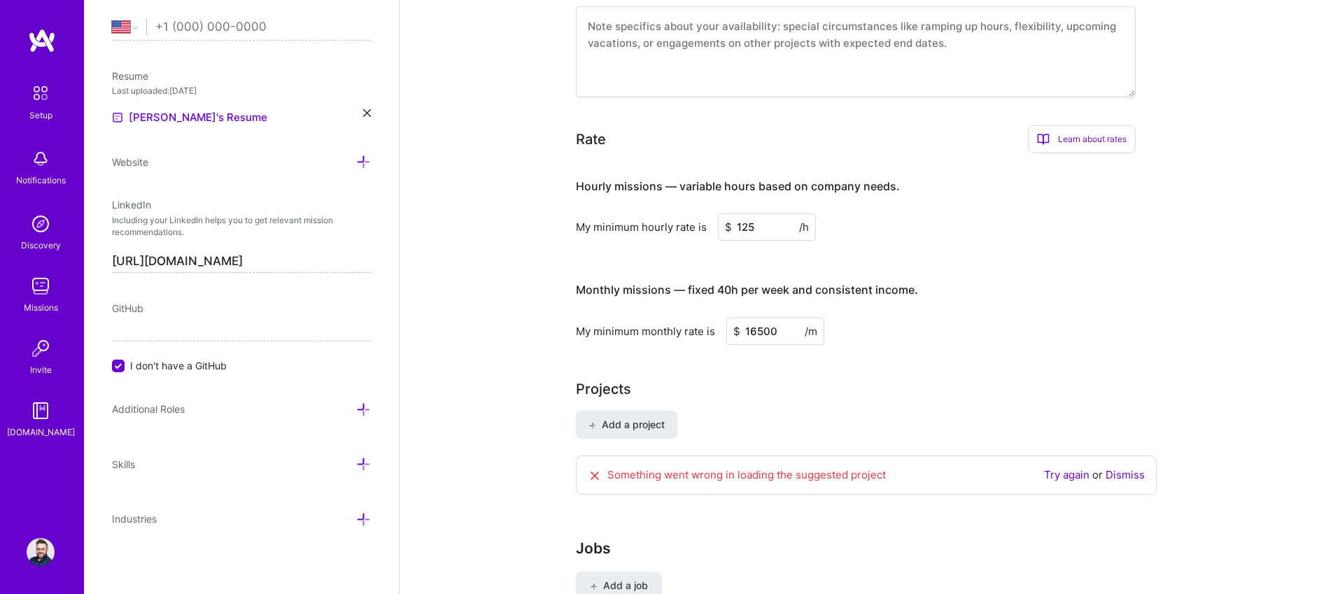
type input "16500"
click at [1096, 318] on div "My minimum monthly rate is $ 16500 /m" at bounding box center [856, 331] width 560 height 27
click at [1077, 322] on div "My minimum monthly rate is $ 16500 /m" at bounding box center [856, 331] width 560 height 27
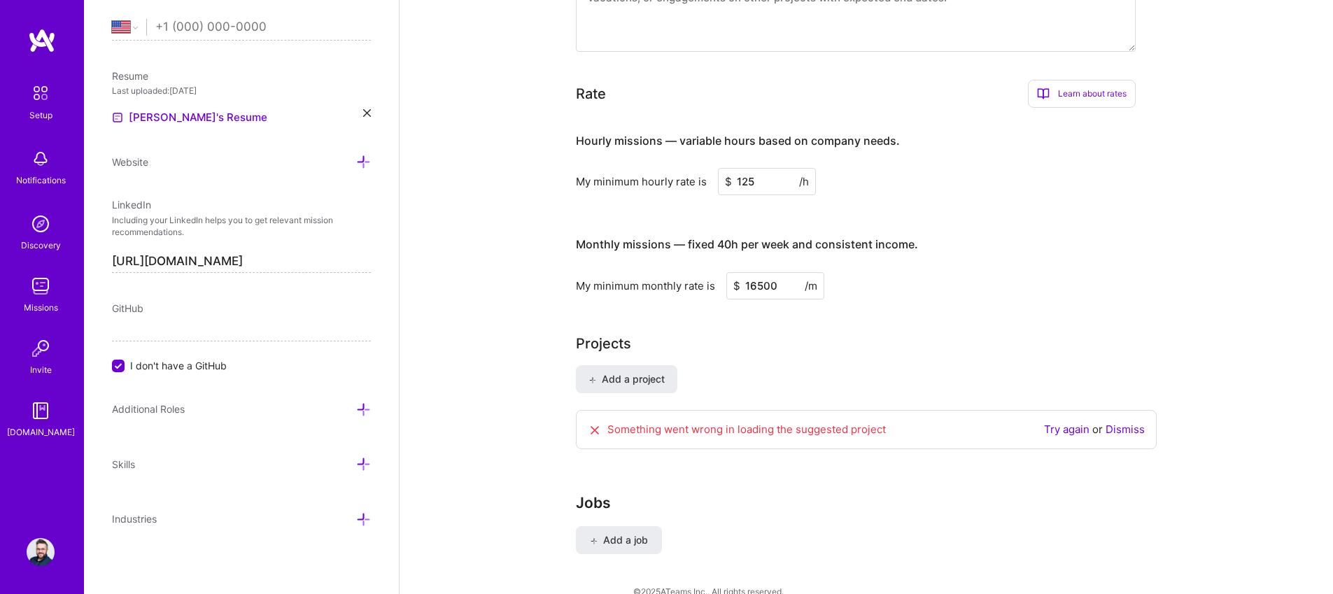
scroll to position [901, 0]
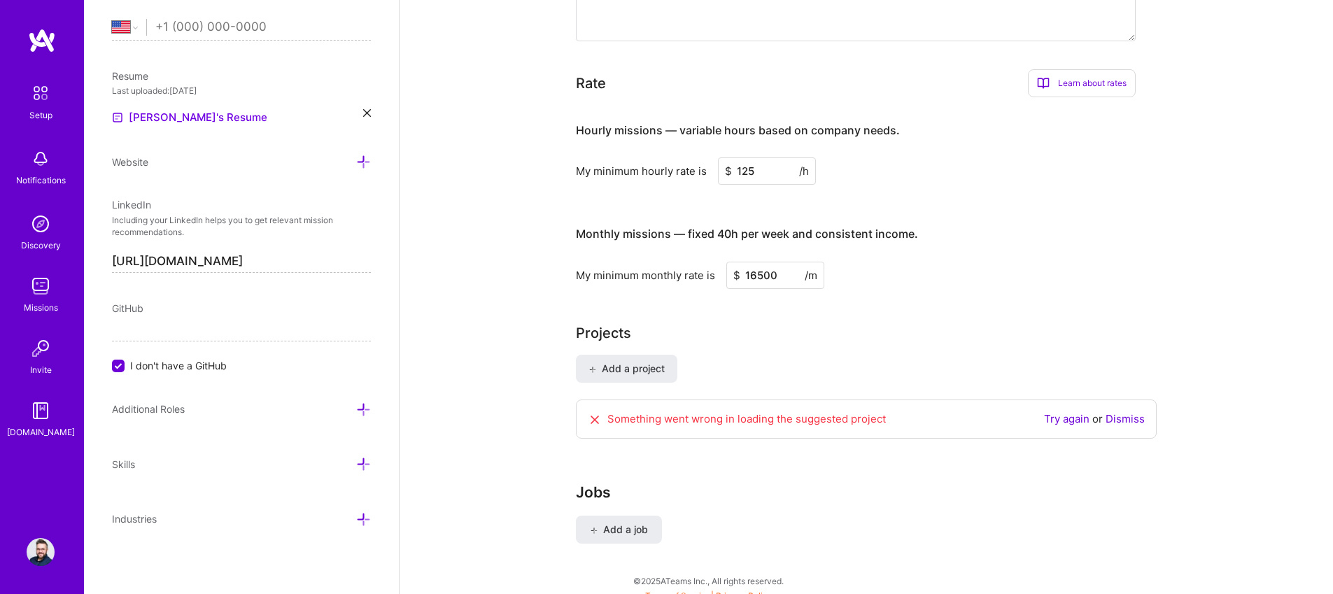
click at [1079, 412] on link "Try again" at bounding box center [1066, 418] width 45 height 13
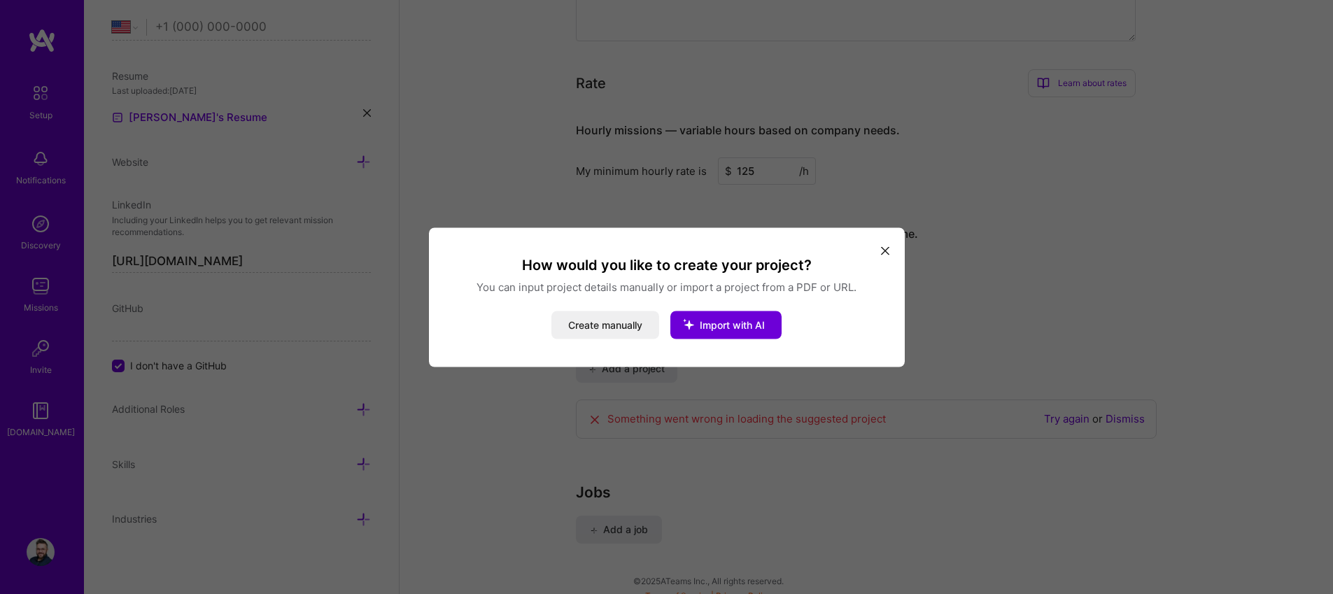
click at [883, 254] on icon "modal" at bounding box center [885, 251] width 8 height 8
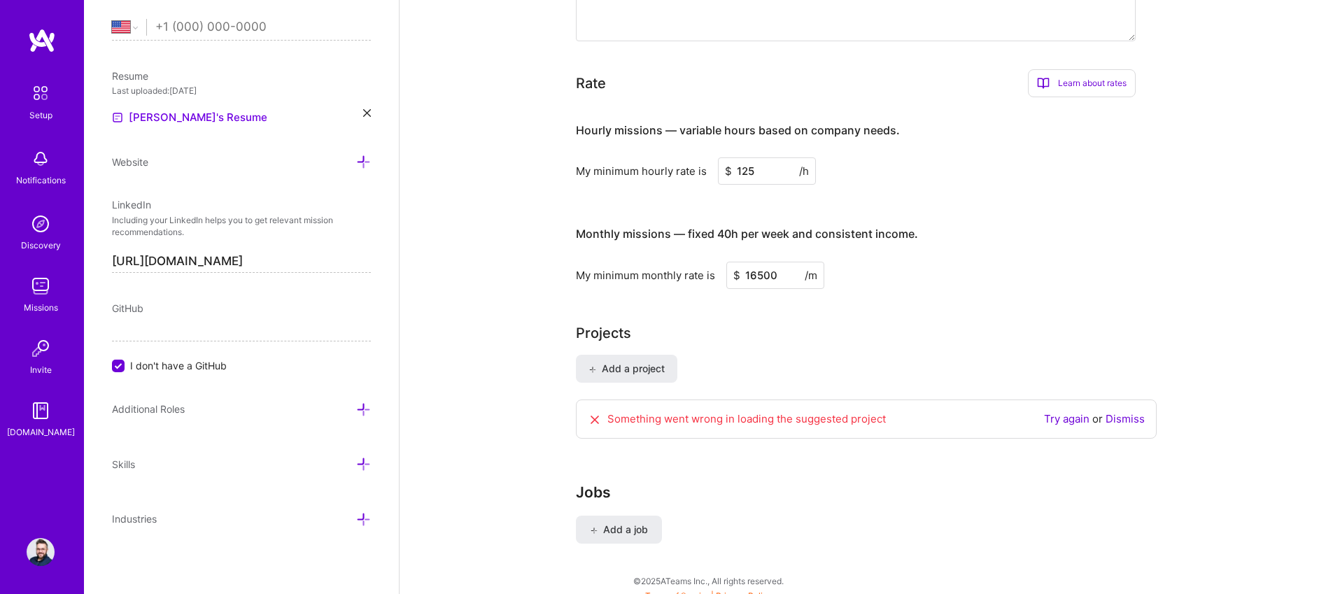
click at [883, 262] on div "My minimum monthly rate is $ 16500 /m" at bounding box center [856, 275] width 560 height 27
click at [616, 523] on span "Add a job" at bounding box center [619, 530] width 58 height 14
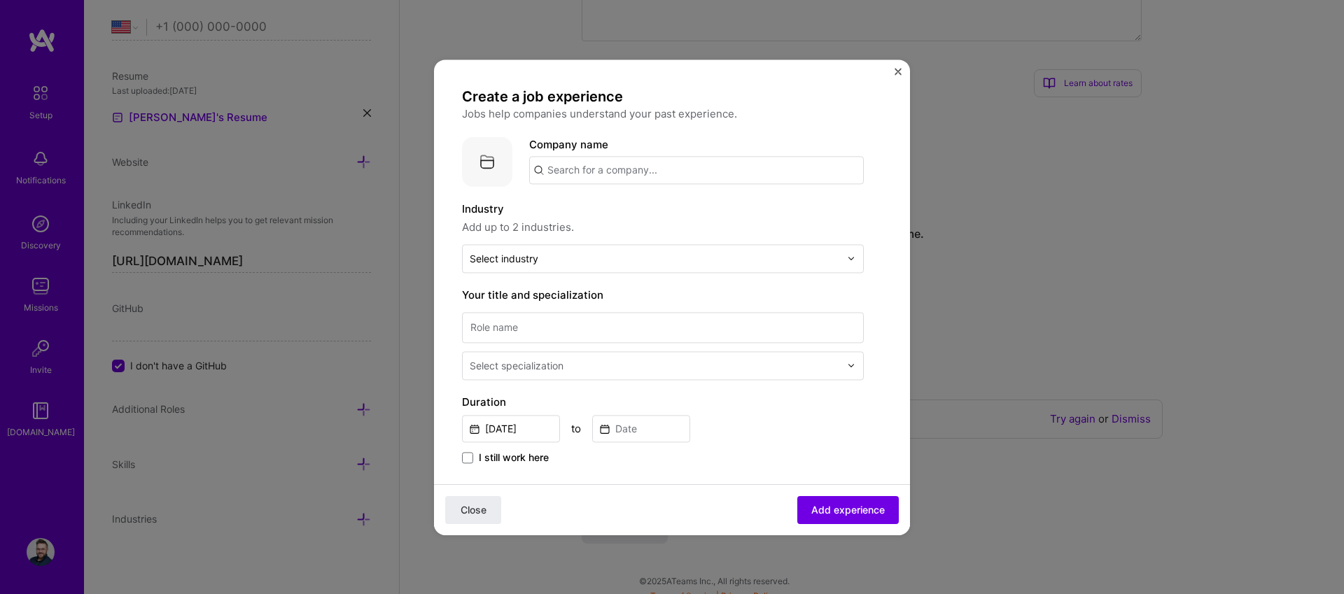
click at [594, 171] on input "text" at bounding box center [696, 170] width 335 height 28
click at [743, 129] on div "Create a job experience Jobs help companies understand your past experience. Co…" at bounding box center [663, 508] width 402 height 843
click at [899, 70] on img "Close" at bounding box center [898, 71] width 7 height 7
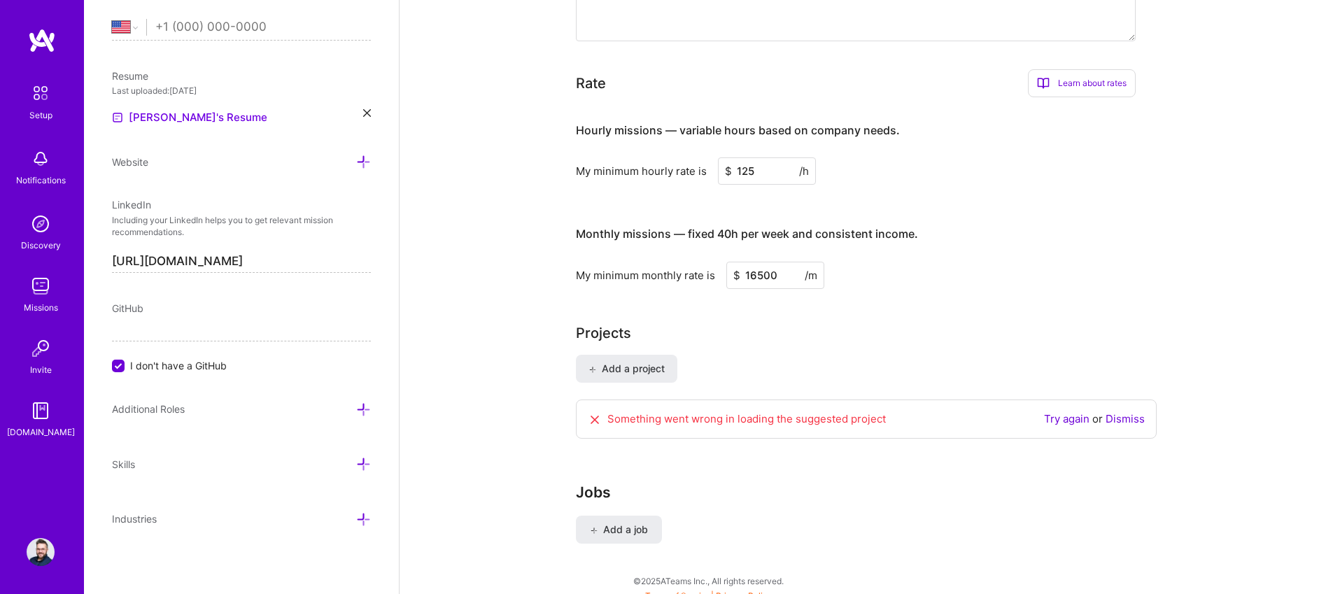
click at [356, 413] on icon at bounding box center [363, 409] width 15 height 15
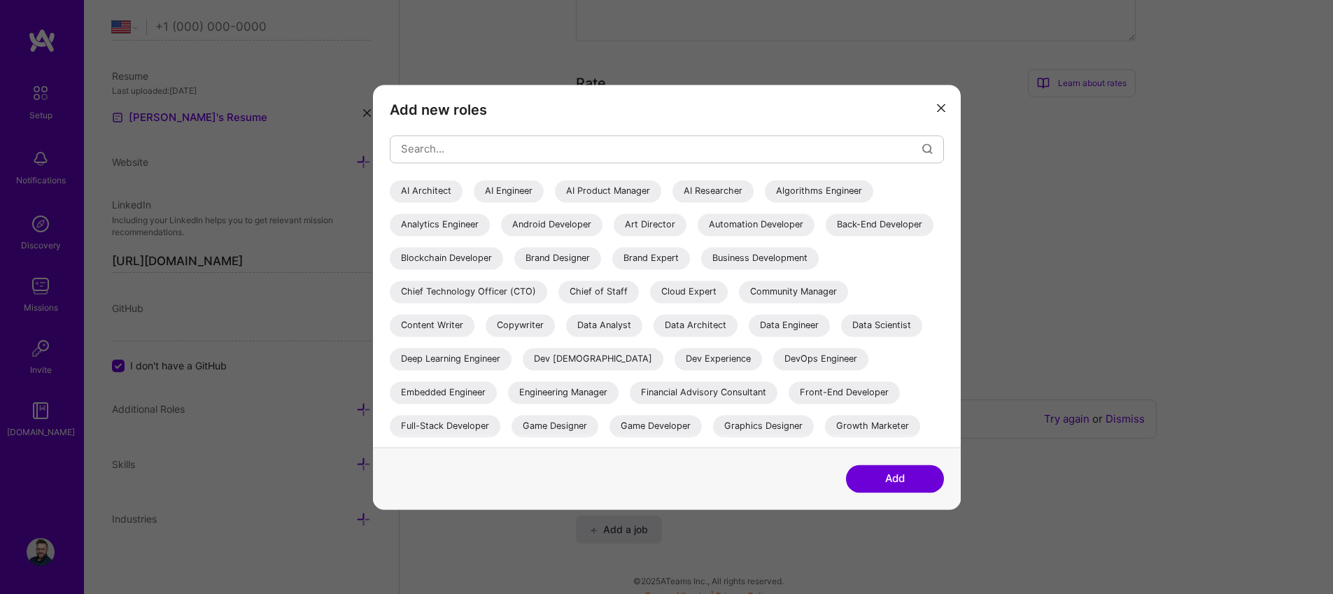
click at [426, 191] on div "AI Architect" at bounding box center [426, 191] width 73 height 22
click at [475, 324] on div "Content Writer" at bounding box center [432, 325] width 85 height 22
click at [555, 326] on div "Copywriter" at bounding box center [520, 325] width 69 height 22
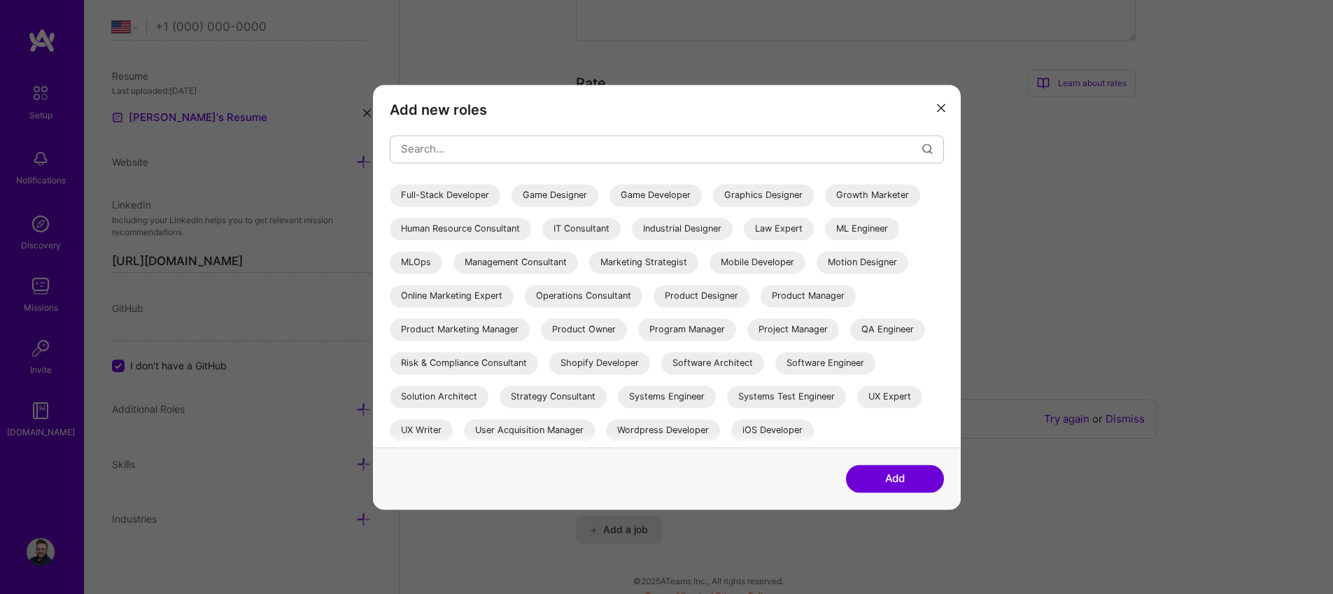
scroll to position [251, 0]
click at [589, 274] on div "Marketing Strategist" at bounding box center [643, 262] width 109 height 22
click at [899, 477] on button "Add" at bounding box center [895, 479] width 98 height 28
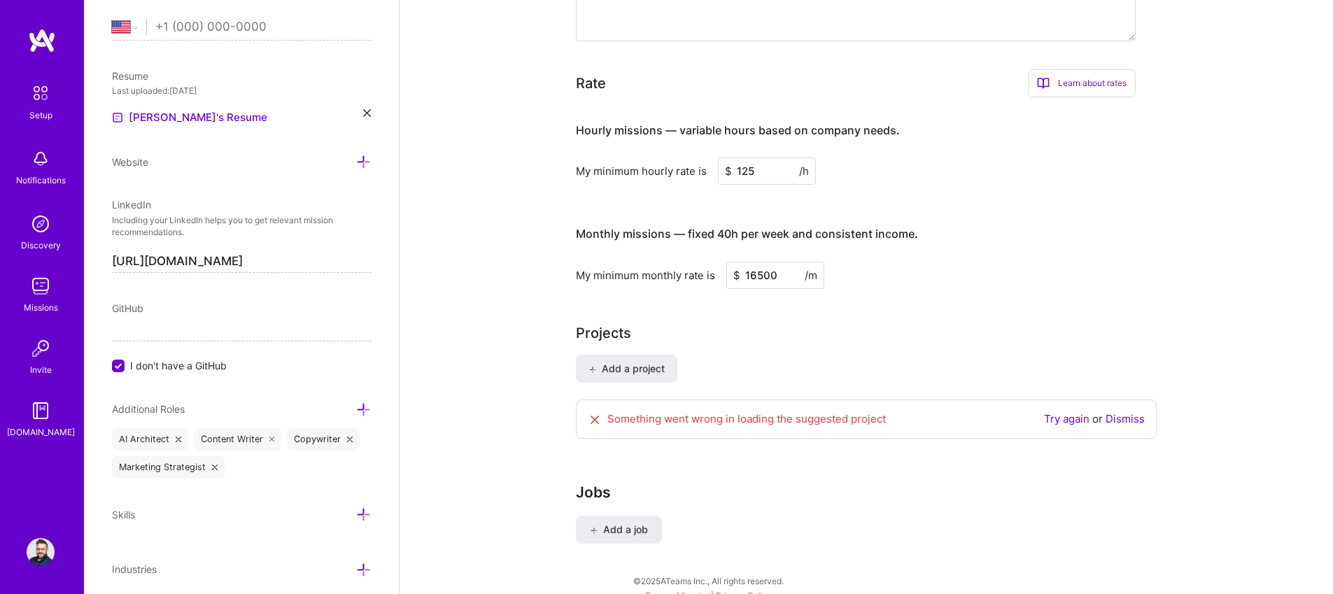
click at [214, 468] on icon at bounding box center [215, 468] width 6 height 6
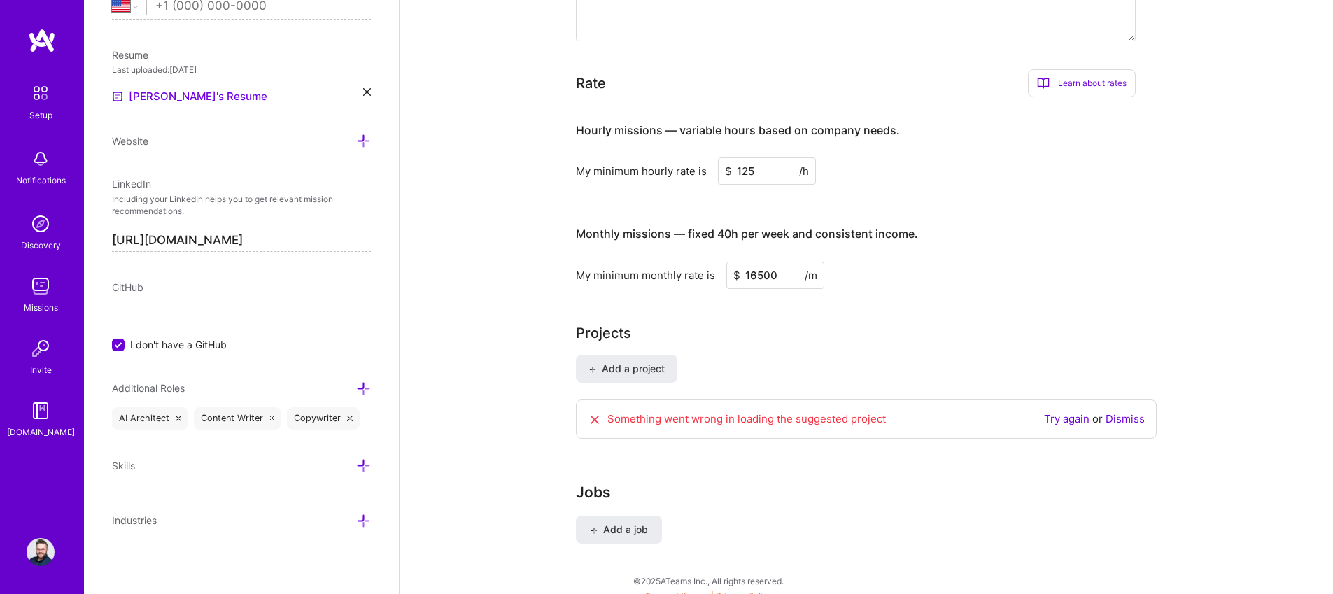
scroll to position [580, 0]
click at [356, 462] on icon at bounding box center [363, 464] width 15 height 15
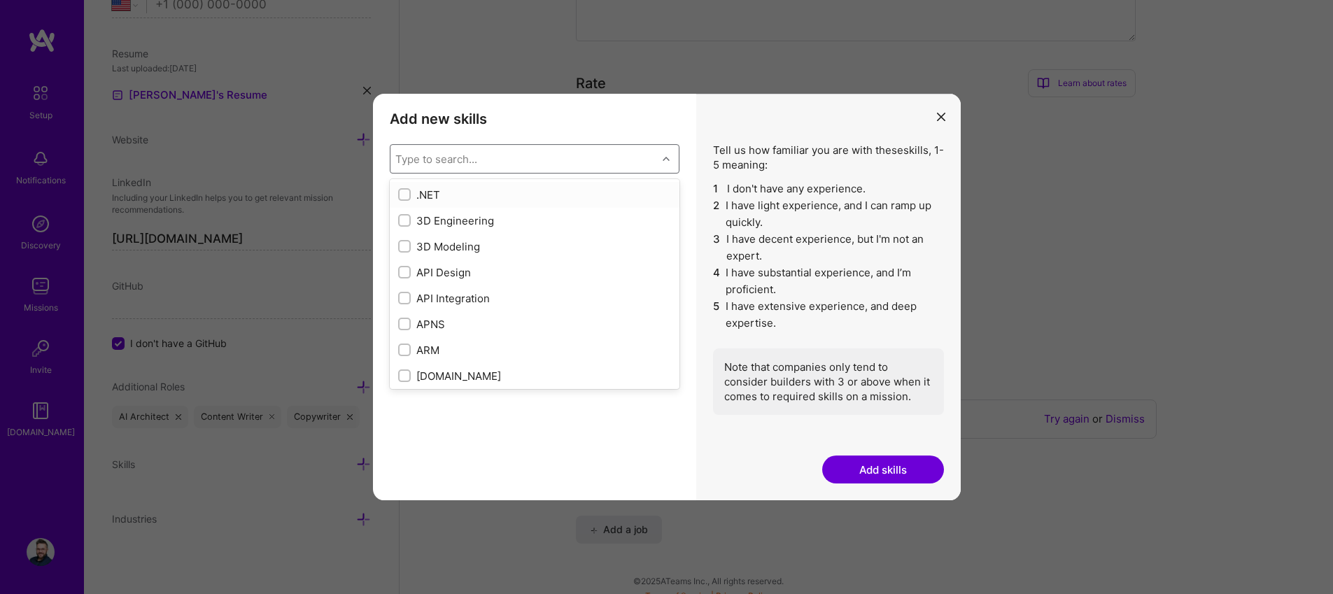
click at [622, 158] on div "Type to search..." at bounding box center [524, 159] width 267 height 28
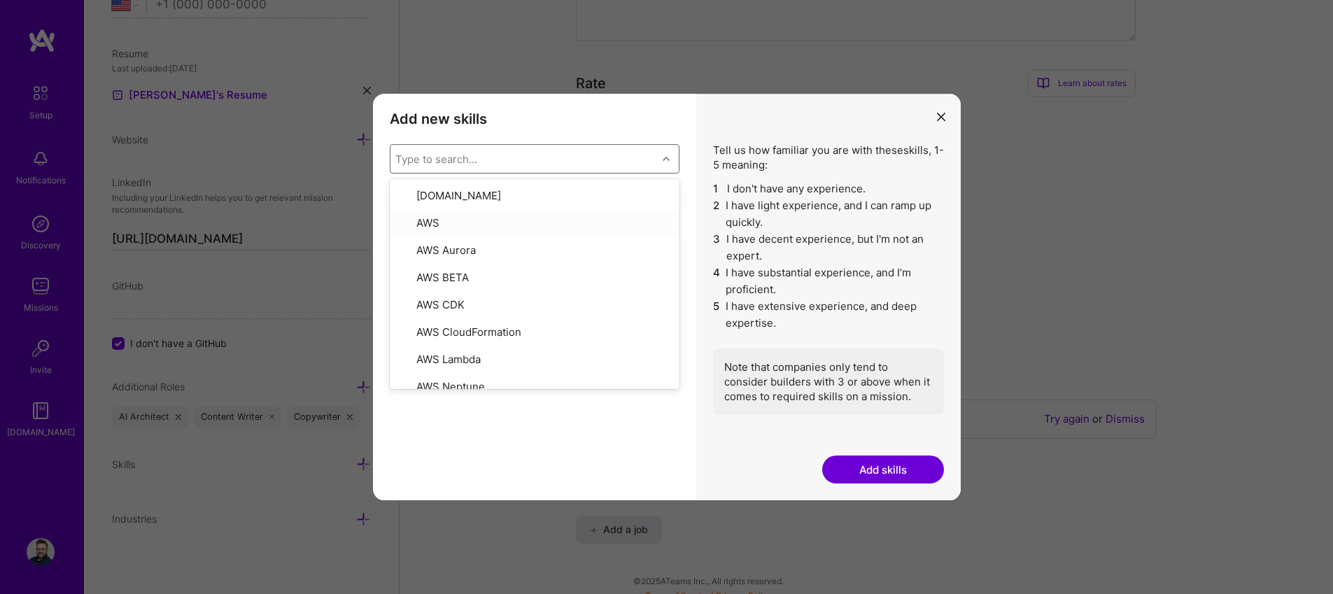
click at [931, 114] on div "Tell us how familiar you are with these skills , 1-5 meaning: 1 I don't have an…" at bounding box center [828, 297] width 265 height 407
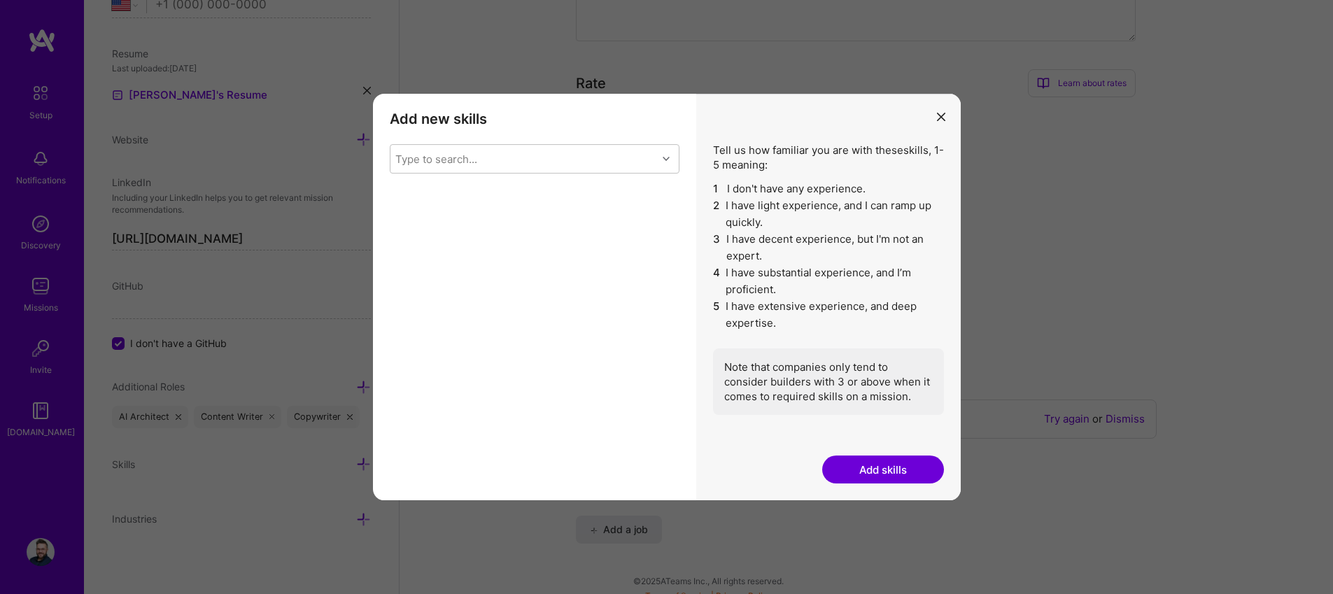
click at [939, 118] on icon "modal" at bounding box center [941, 117] width 8 height 8
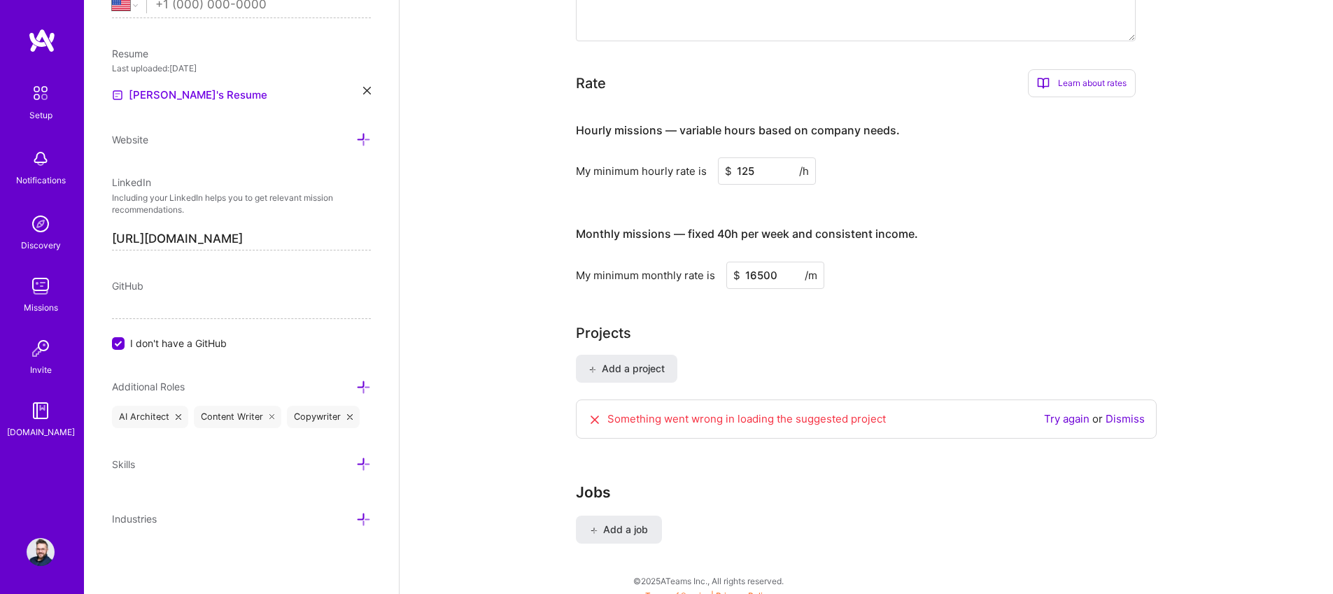
click at [356, 523] on icon at bounding box center [363, 519] width 15 height 15
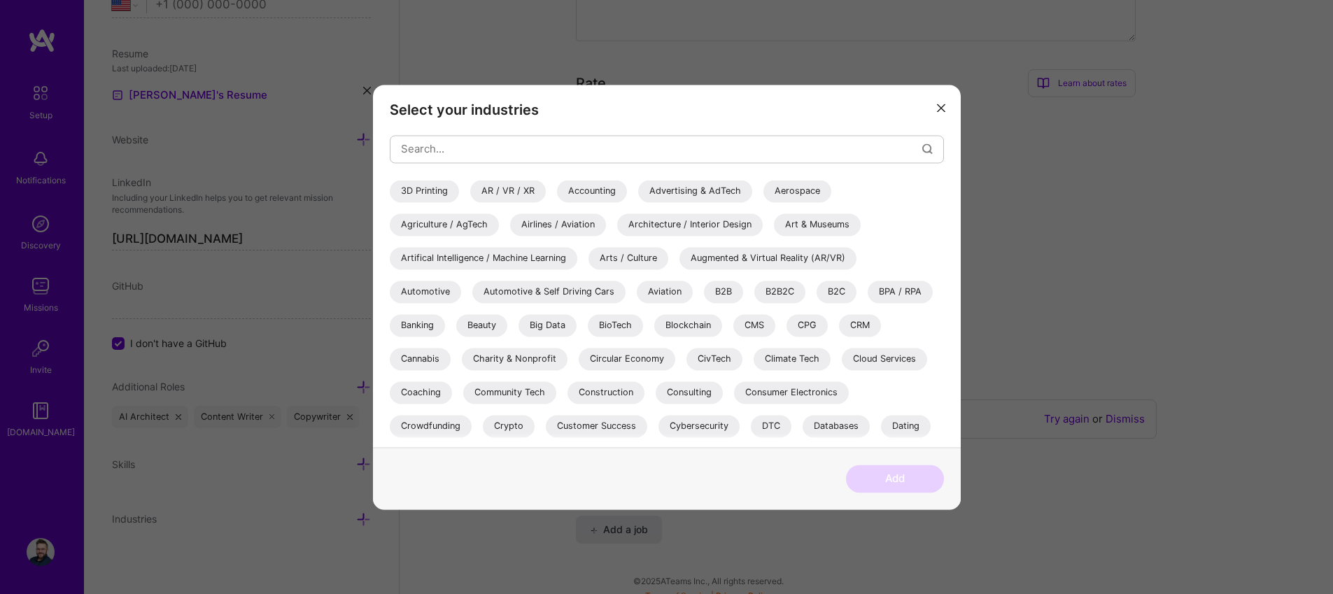
click at [483, 256] on div "Artifical Intelligence / Machine Learning" at bounding box center [484, 258] width 188 height 22
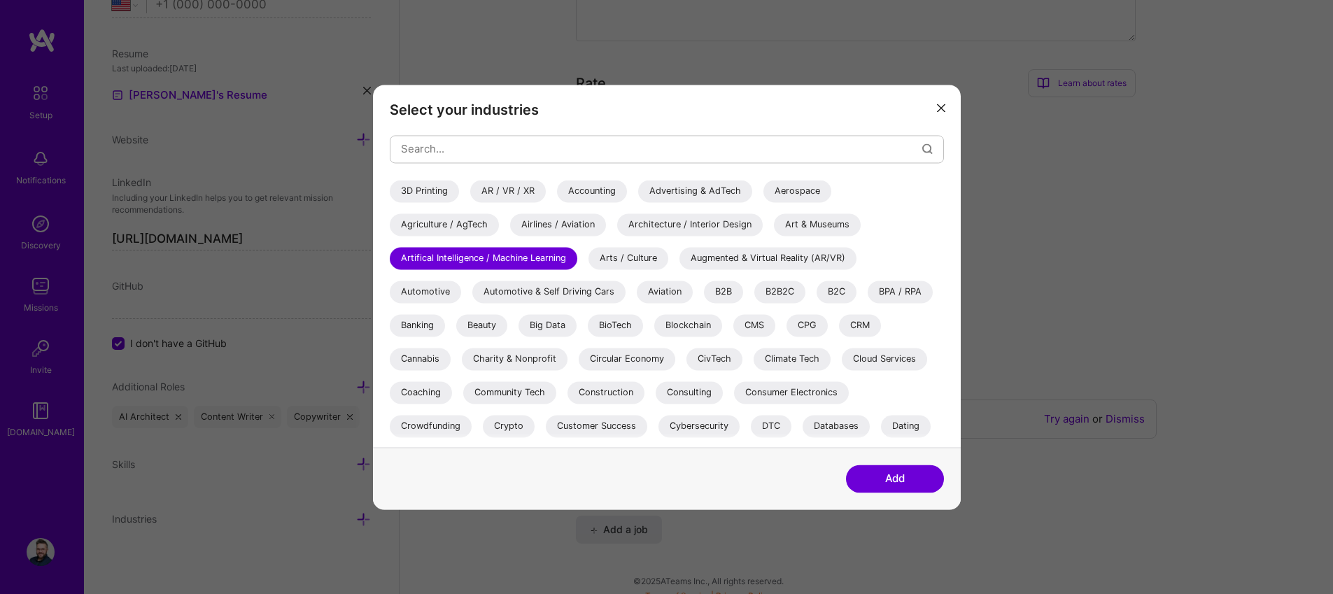
click at [689, 427] on div "Cybersecurity" at bounding box center [699, 426] width 81 height 22
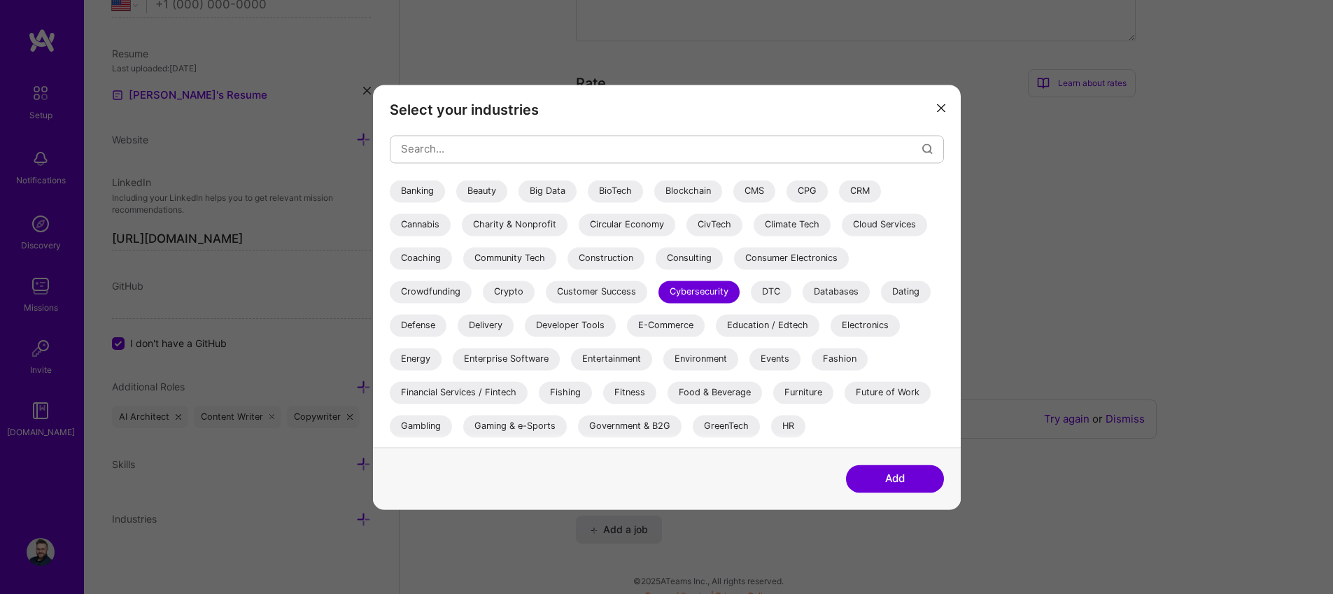
scroll to position [141, 0]
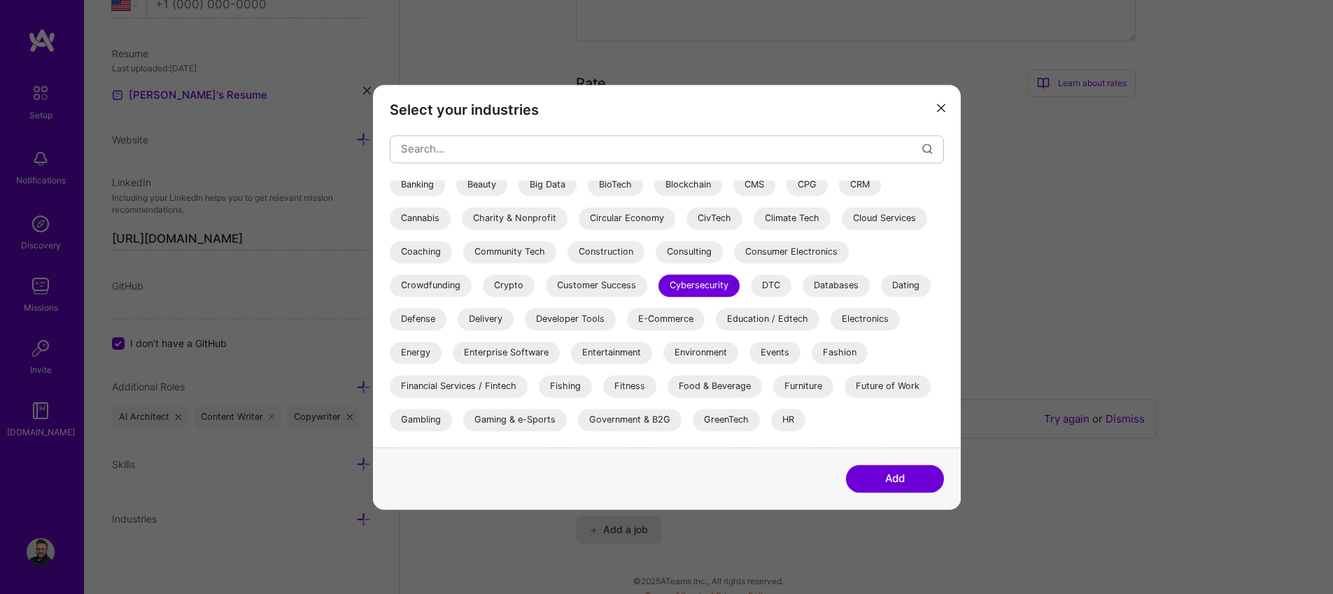
click at [498, 353] on div "Enterprise Software" at bounding box center [506, 353] width 107 height 22
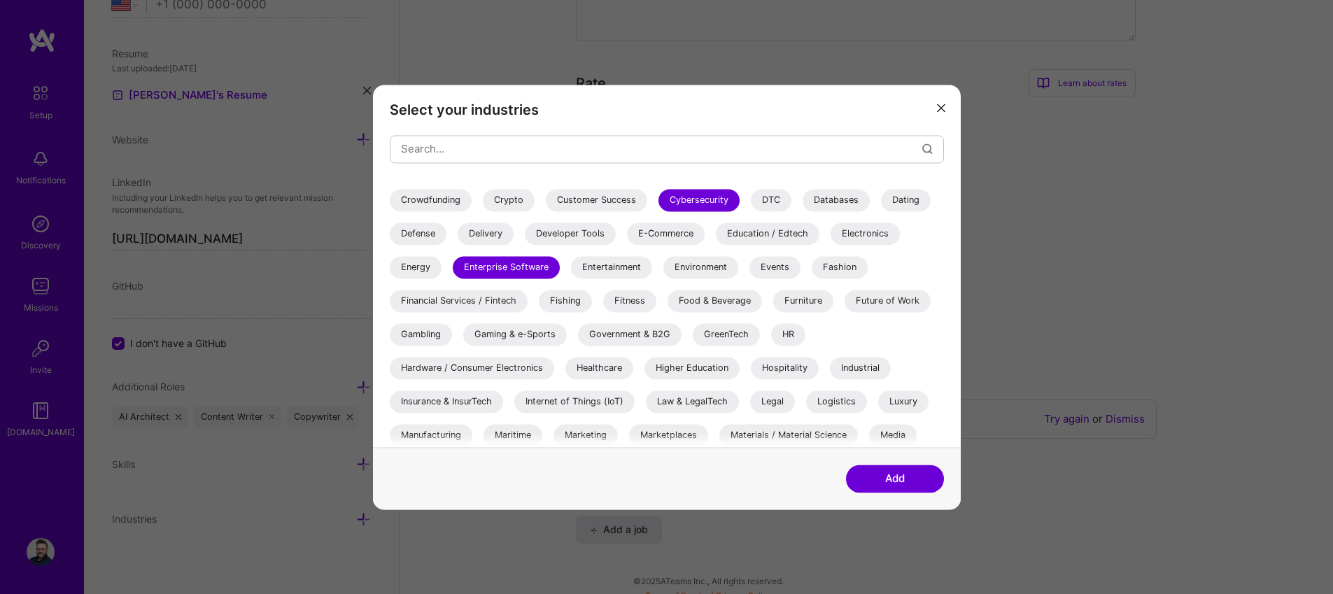
scroll to position [225, 0]
click at [772, 234] on div "Education / Edtech" at bounding box center [768, 234] width 104 height 22
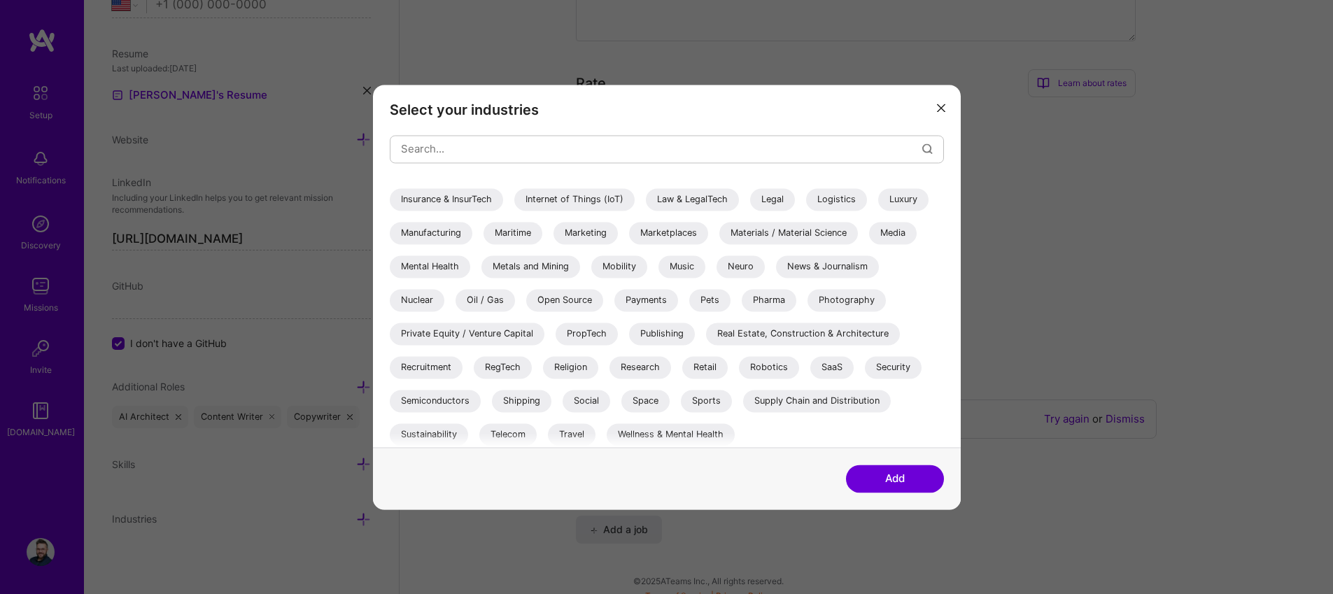
scroll to position [433, 0]
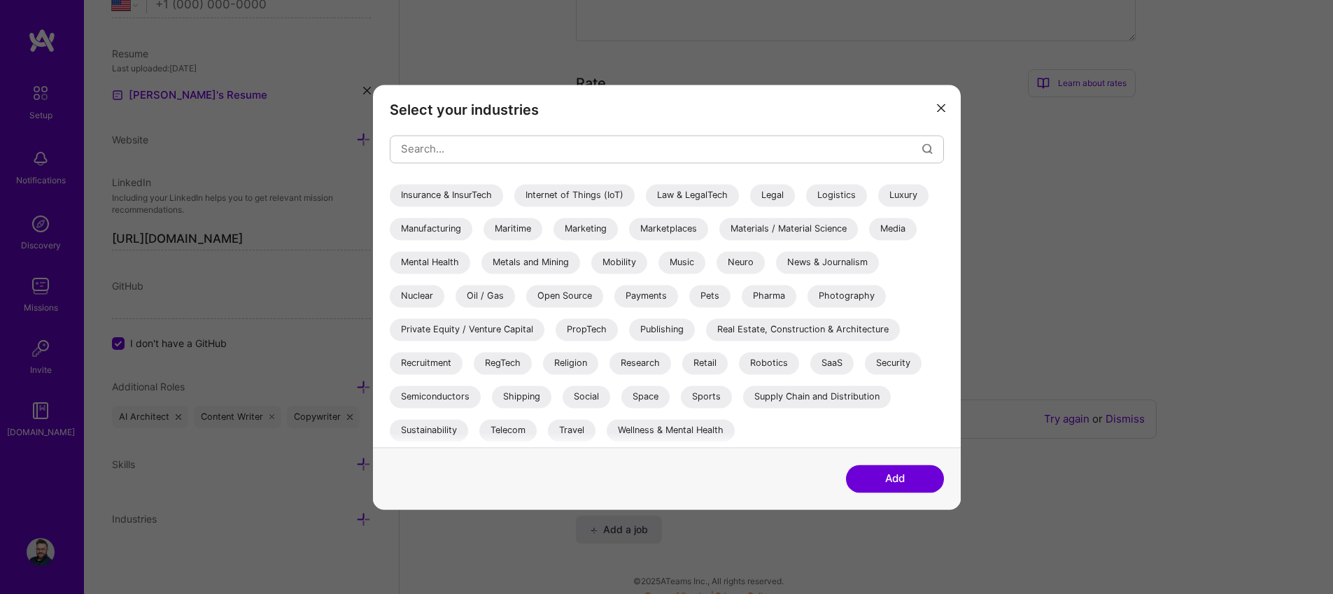
click at [892, 364] on div "Security" at bounding box center [893, 363] width 57 height 22
click at [815, 362] on div "SaaS" at bounding box center [832, 363] width 43 height 22
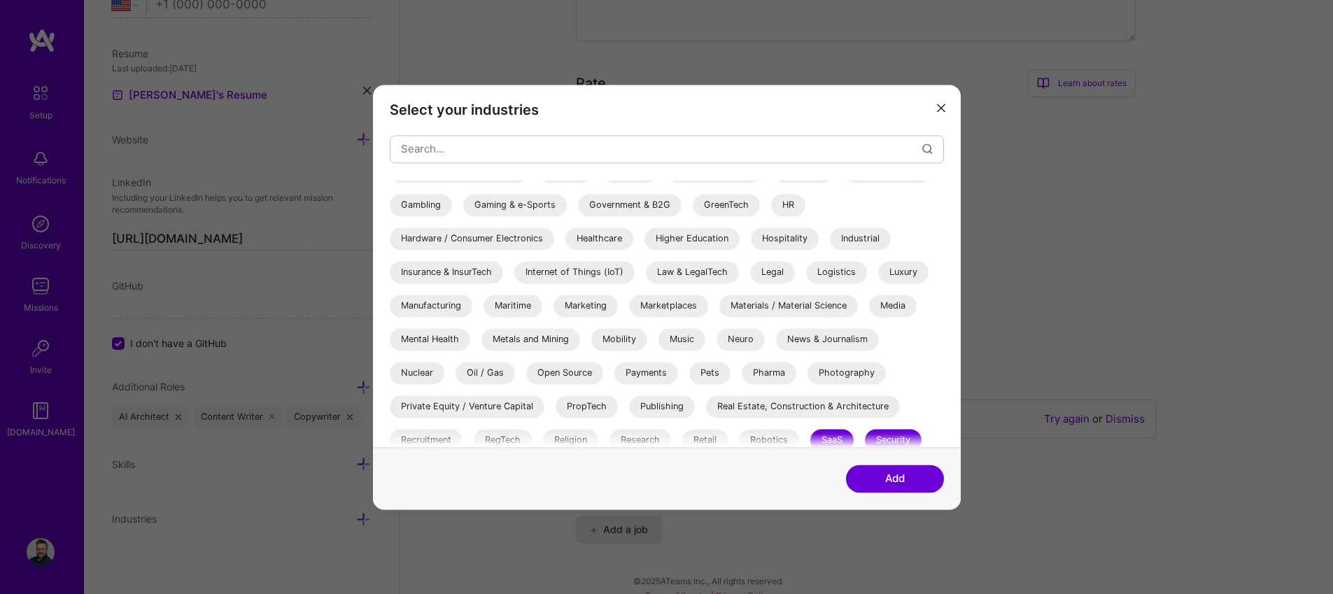
scroll to position [351, 0]
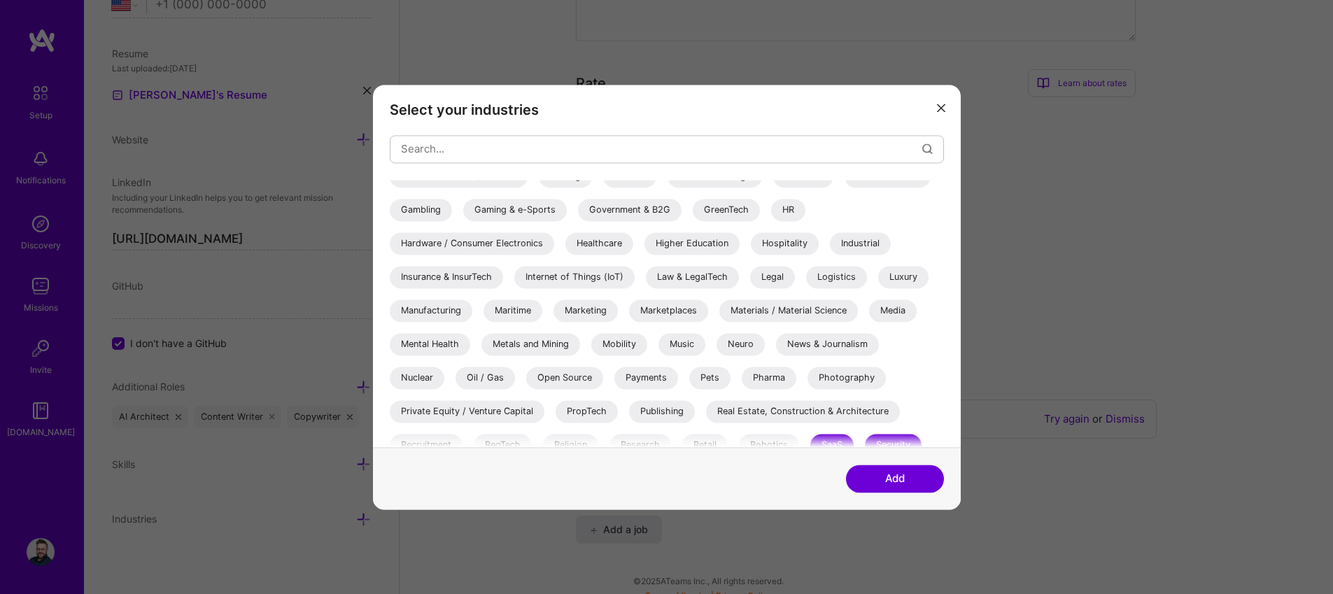
click at [583, 309] on div "Marketing" at bounding box center [586, 311] width 64 height 22
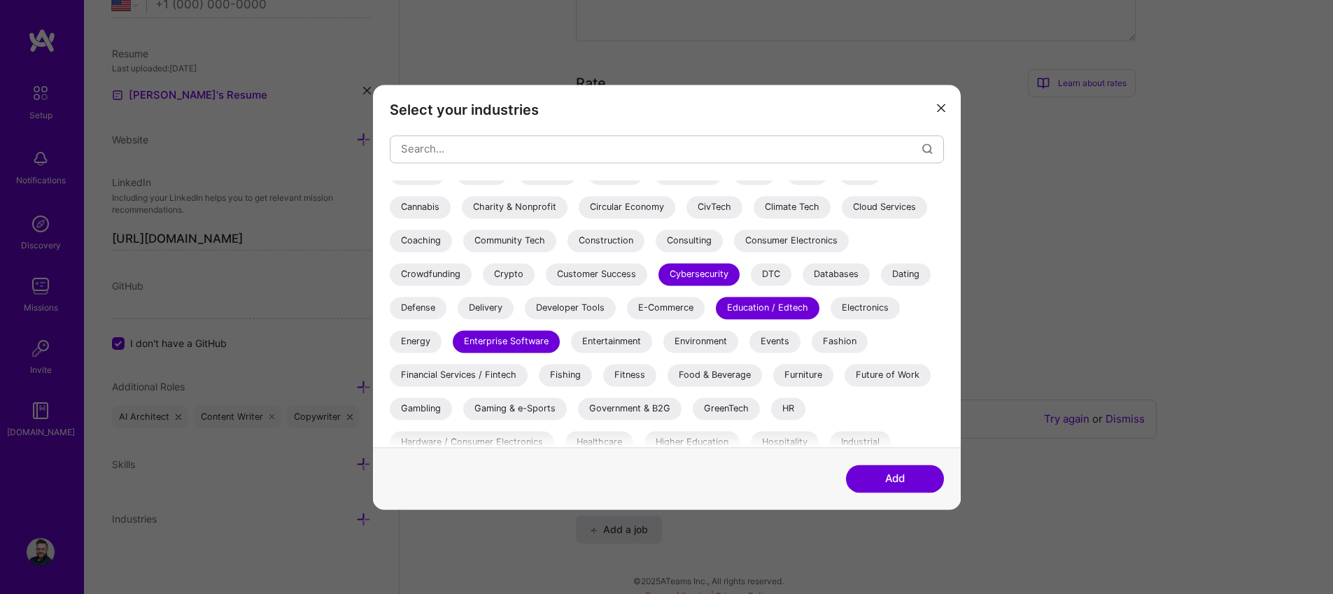
scroll to position [154, 0]
click at [689, 240] on div "Consulting" at bounding box center [689, 238] width 67 height 22
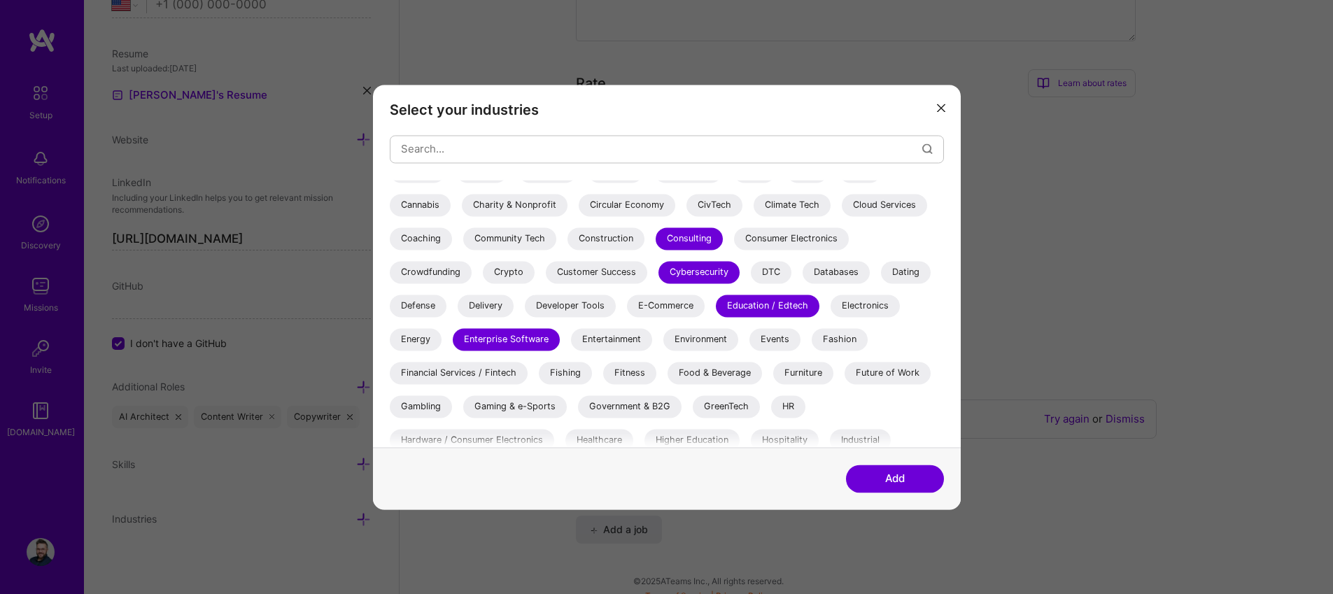
click at [903, 481] on button "Add" at bounding box center [895, 479] width 98 height 28
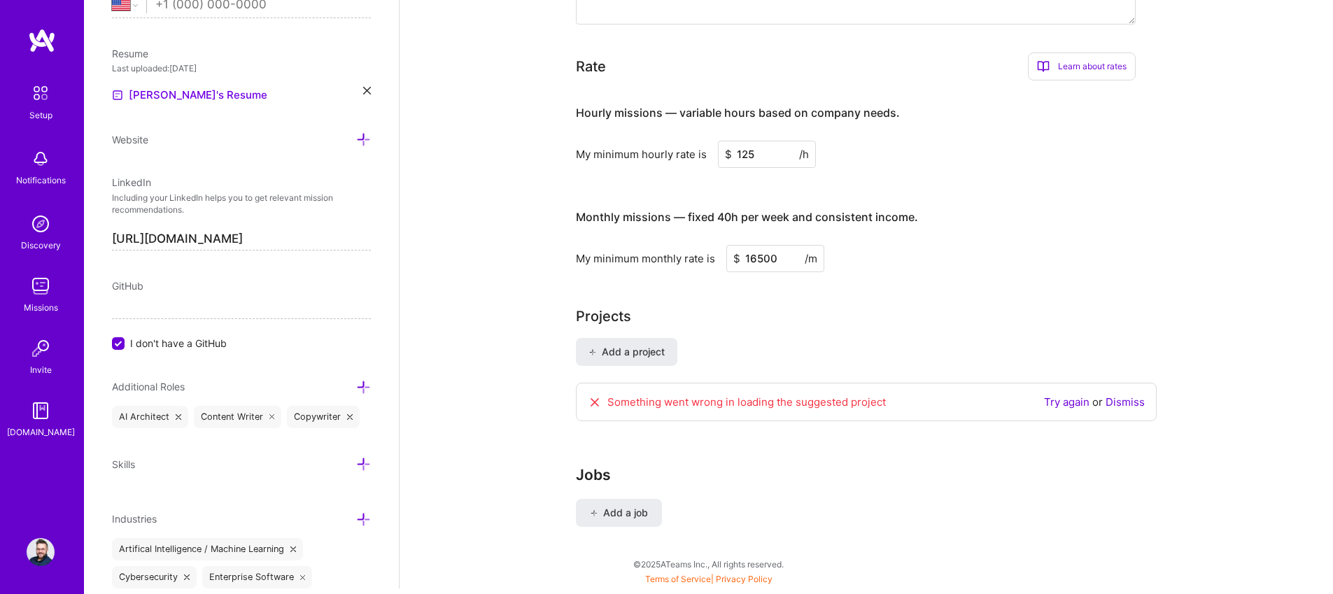
scroll to position [880, 0]
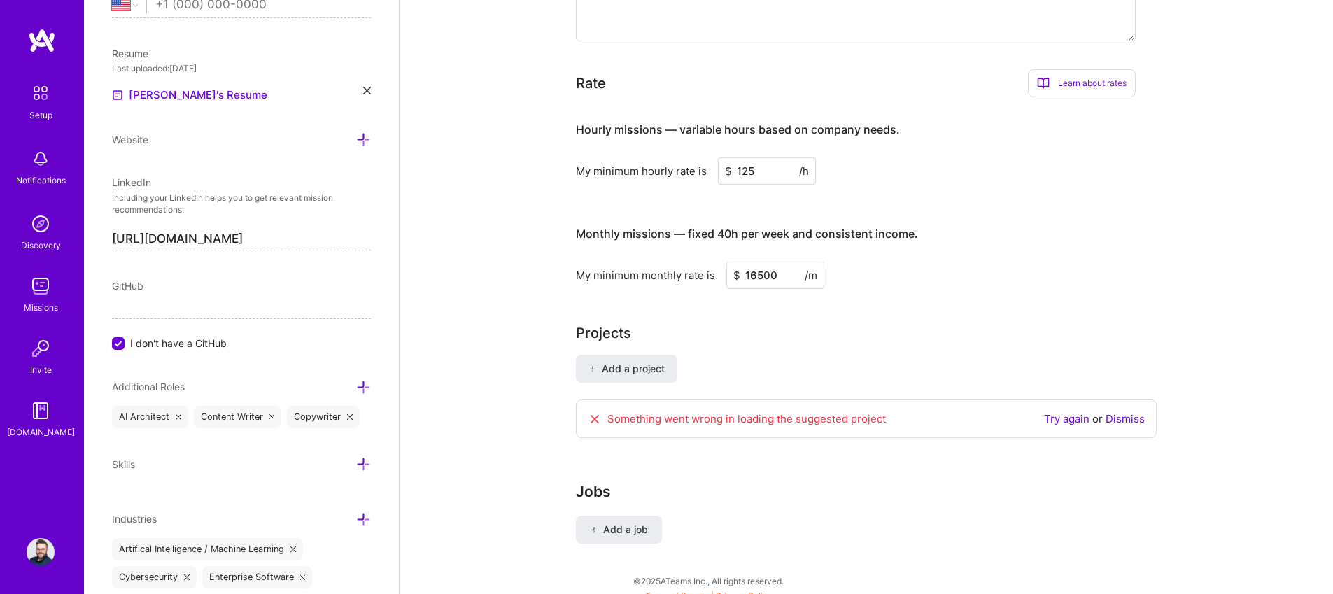
click at [1131, 412] on link "Dismiss" at bounding box center [1125, 418] width 39 height 13
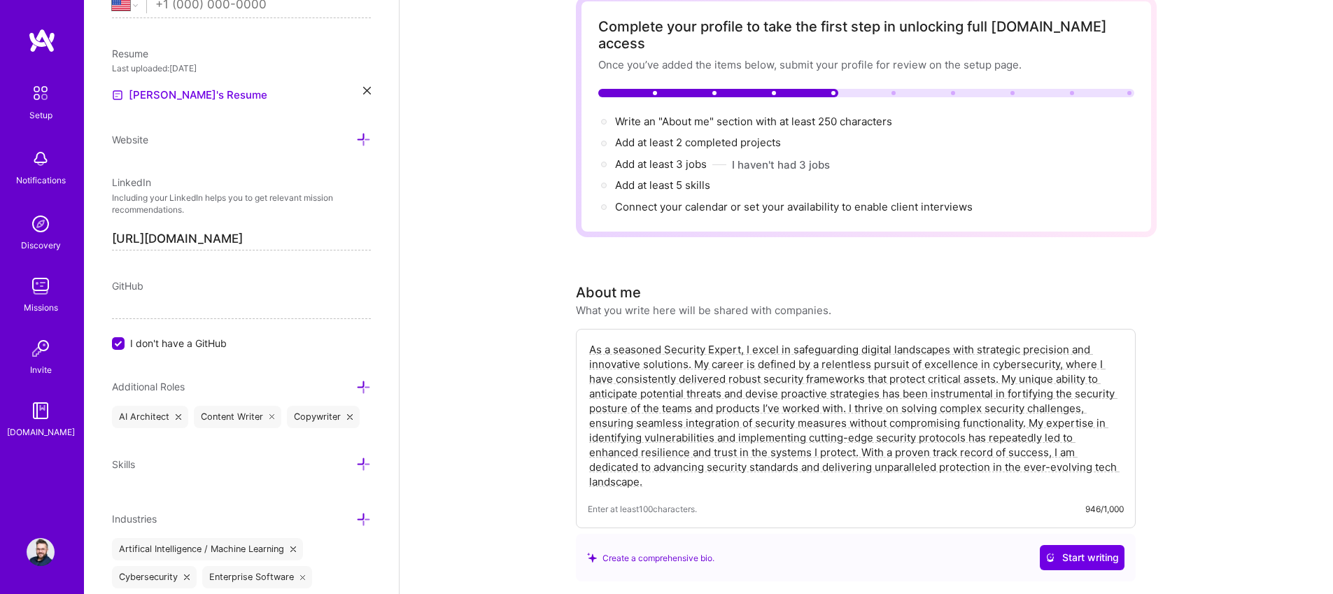
scroll to position [6, 0]
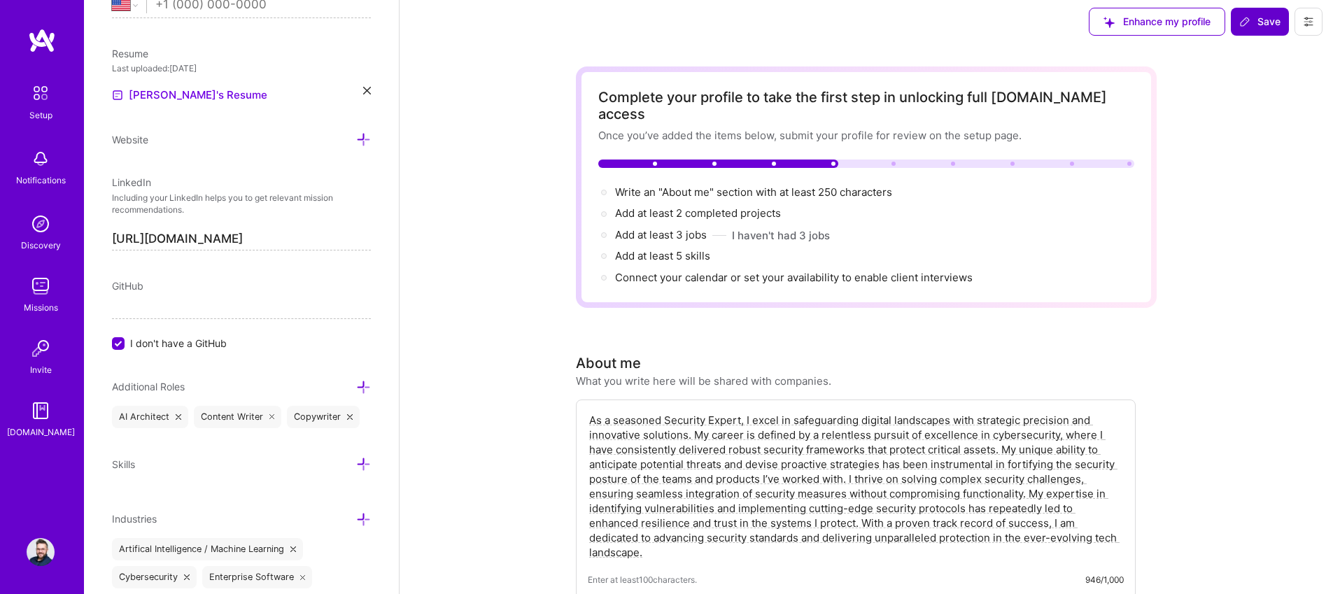
click at [1251, 20] on span "Save" at bounding box center [1260, 22] width 41 height 14
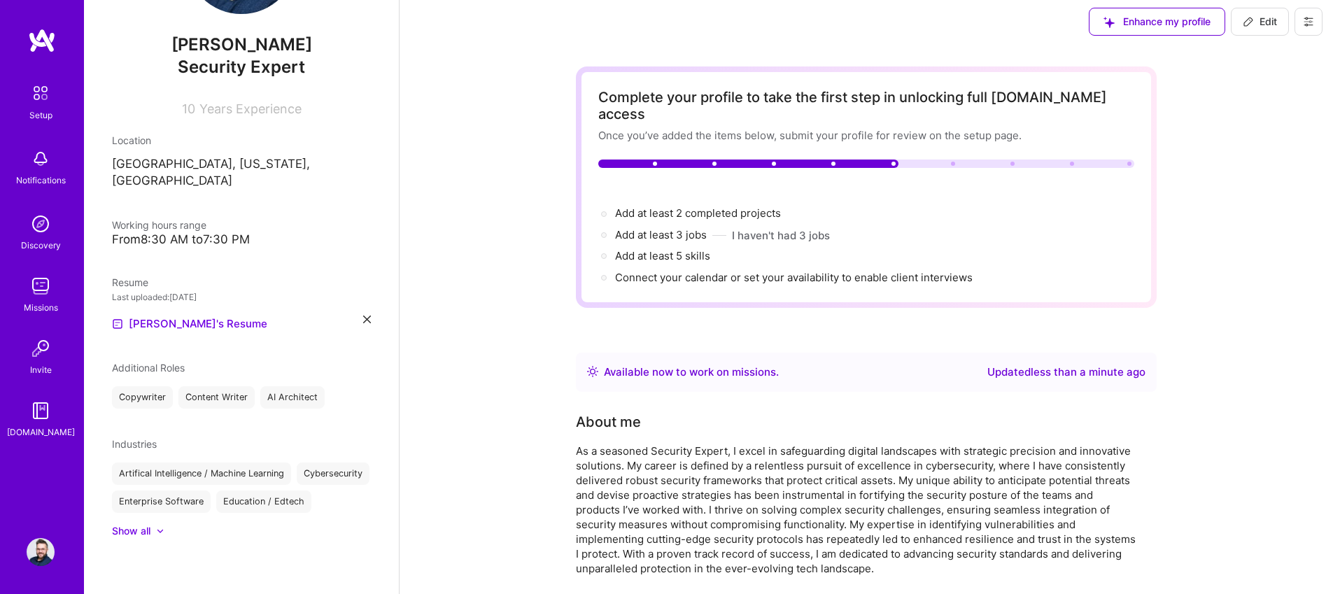
scroll to position [137, 0]
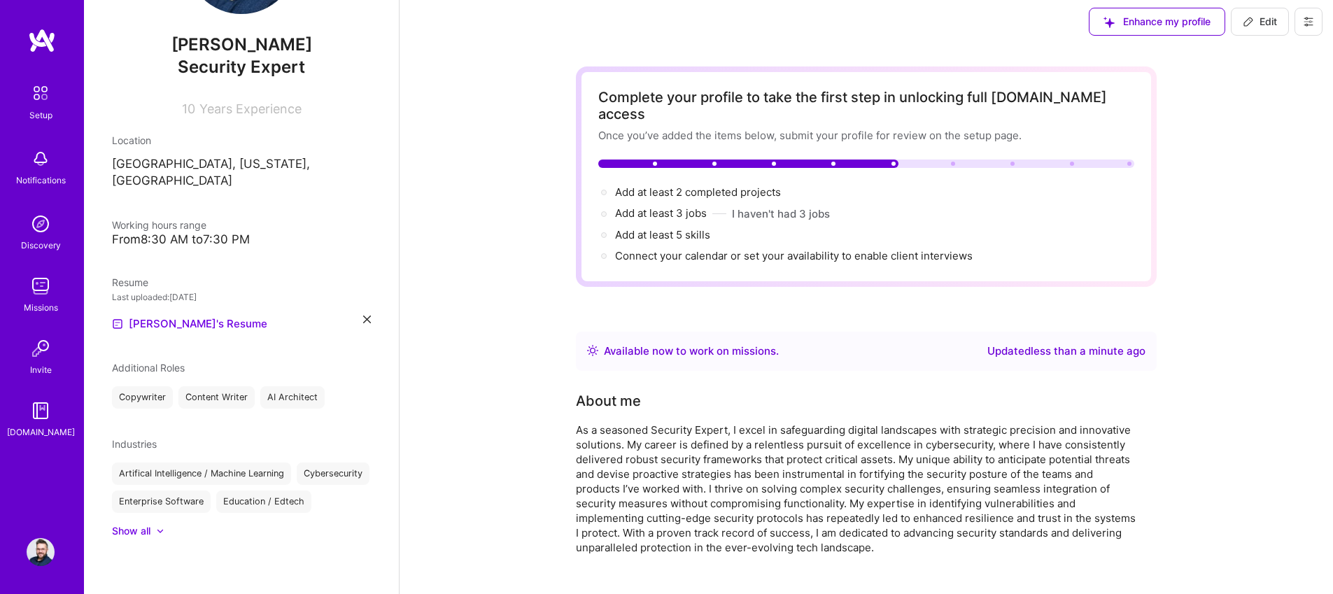
click at [42, 293] on img at bounding box center [41, 286] width 28 height 28
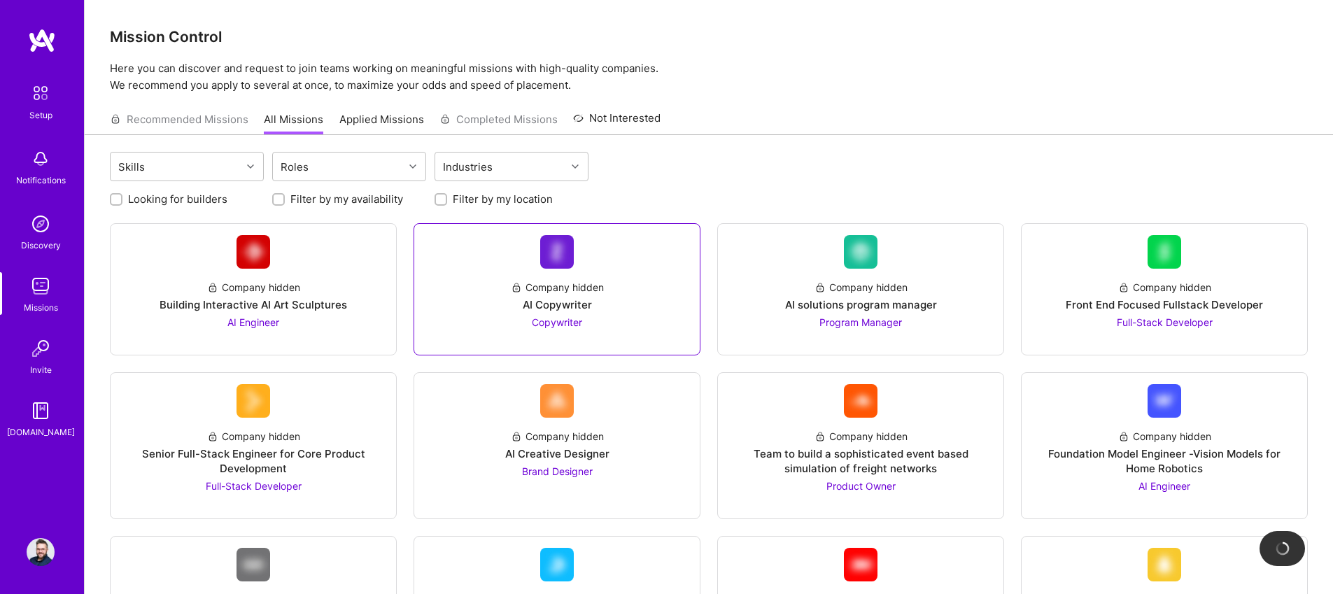
click at [563, 302] on div "AI Copywriter" at bounding box center [557, 304] width 69 height 15
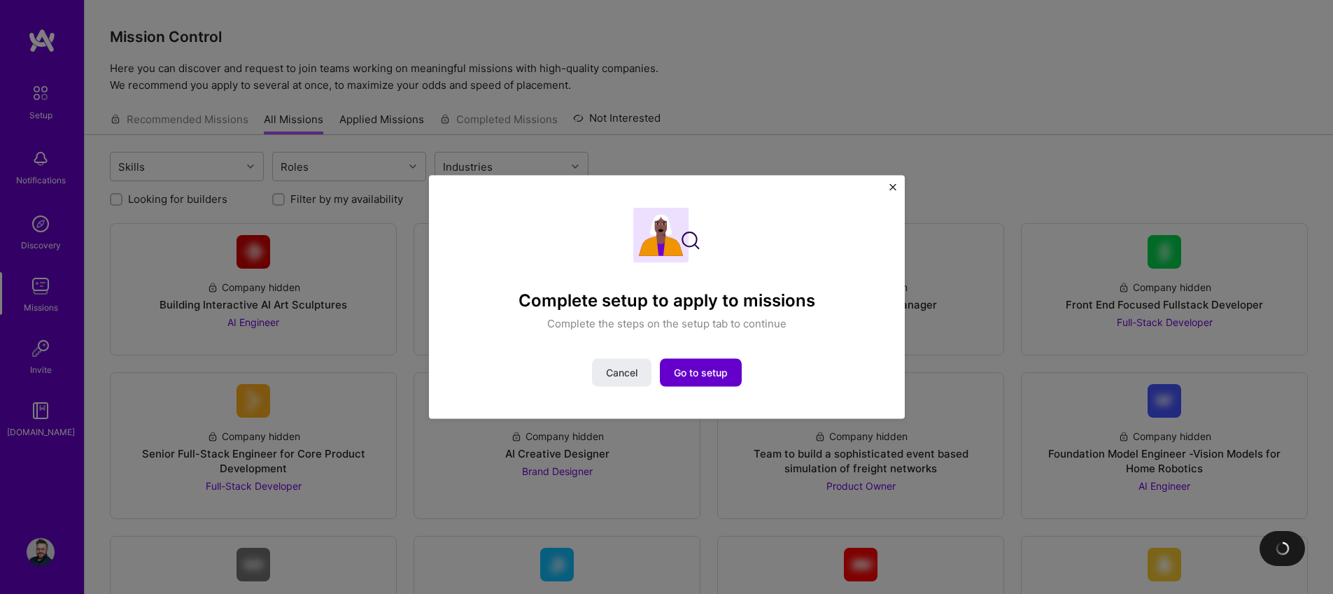
click at [705, 370] on span "Go to setup" at bounding box center [701, 373] width 54 height 14
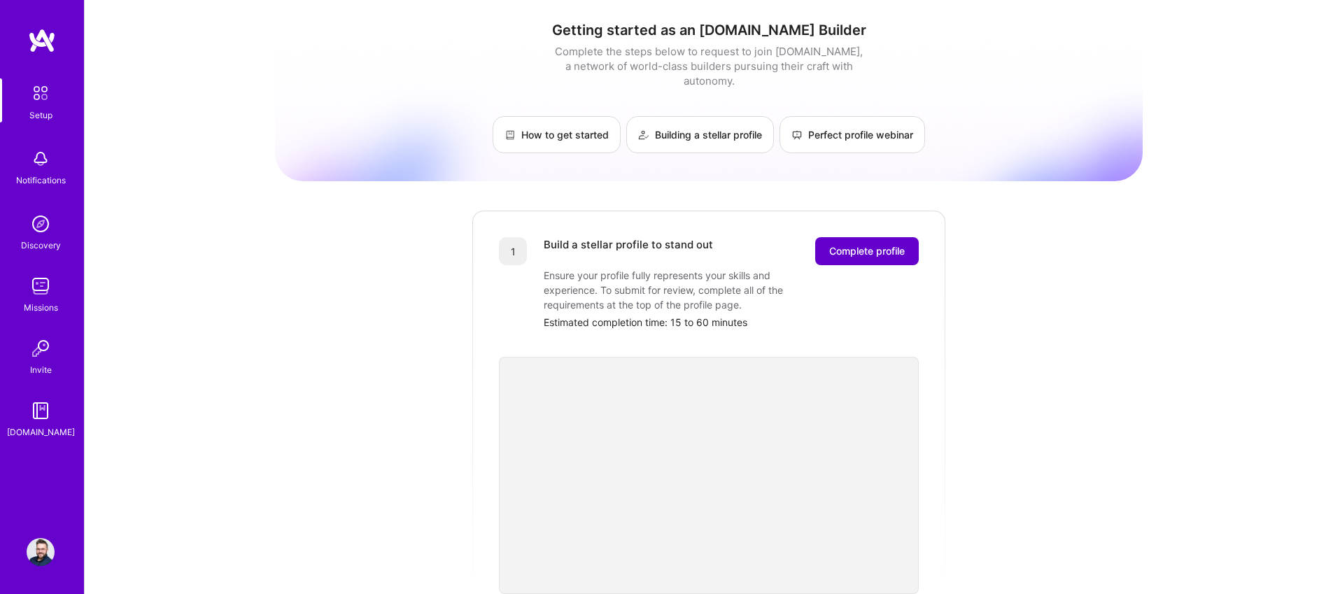
click at [864, 244] on span "Complete profile" at bounding box center [867, 251] width 76 height 14
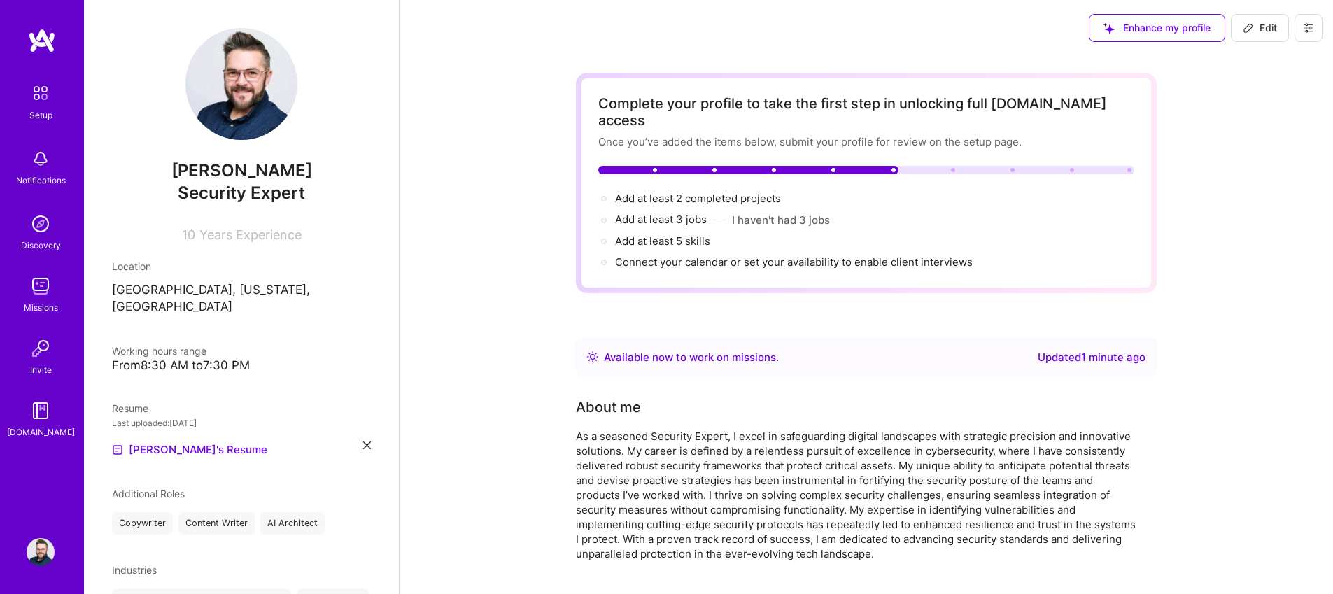
click at [1156, 28] on span "Enhance my profile" at bounding box center [1157, 28] width 107 height 14
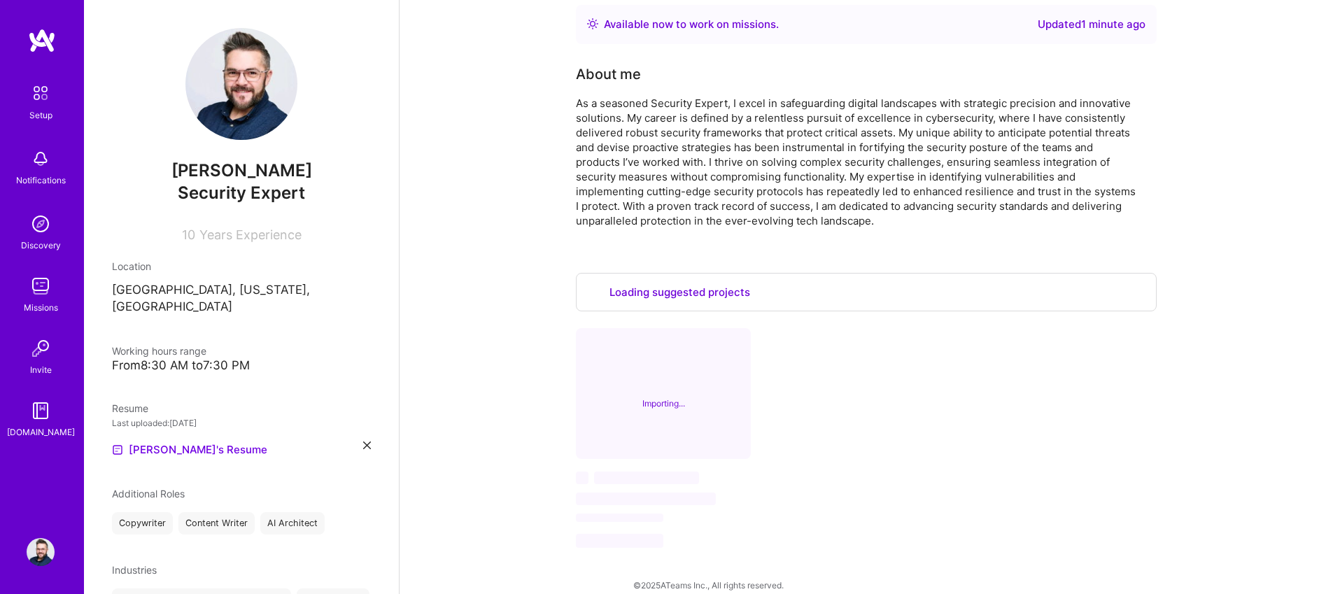
scroll to position [285, 0]
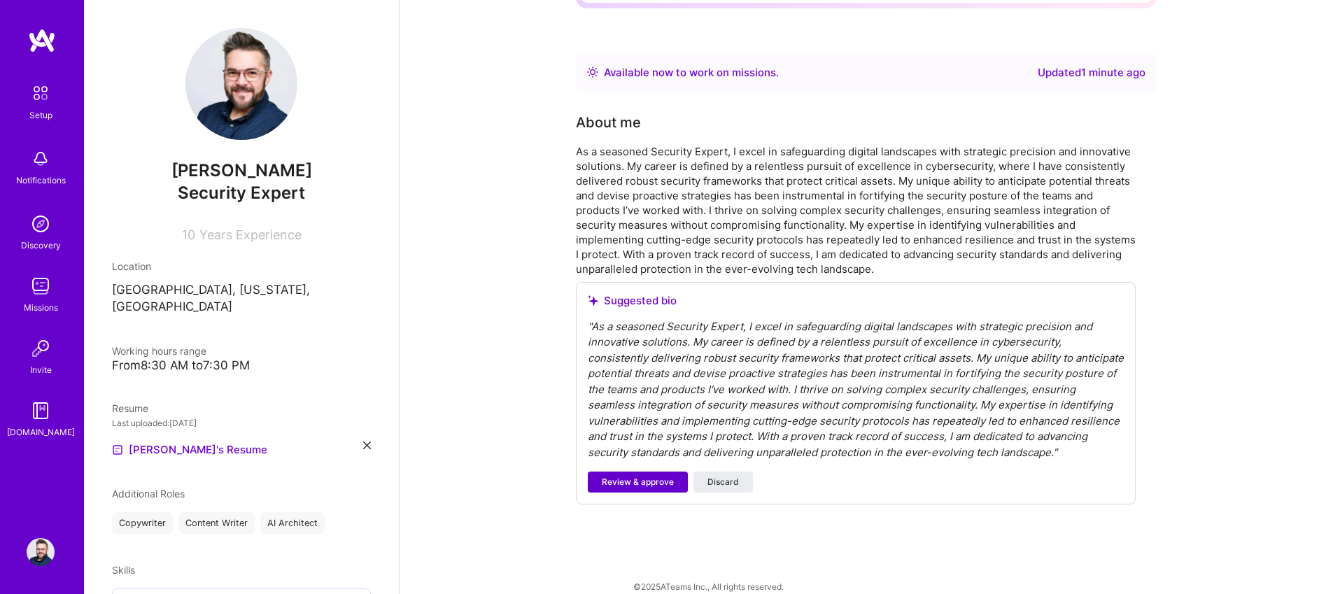
click at [638, 476] on span "Review & approve" at bounding box center [638, 482] width 72 height 13
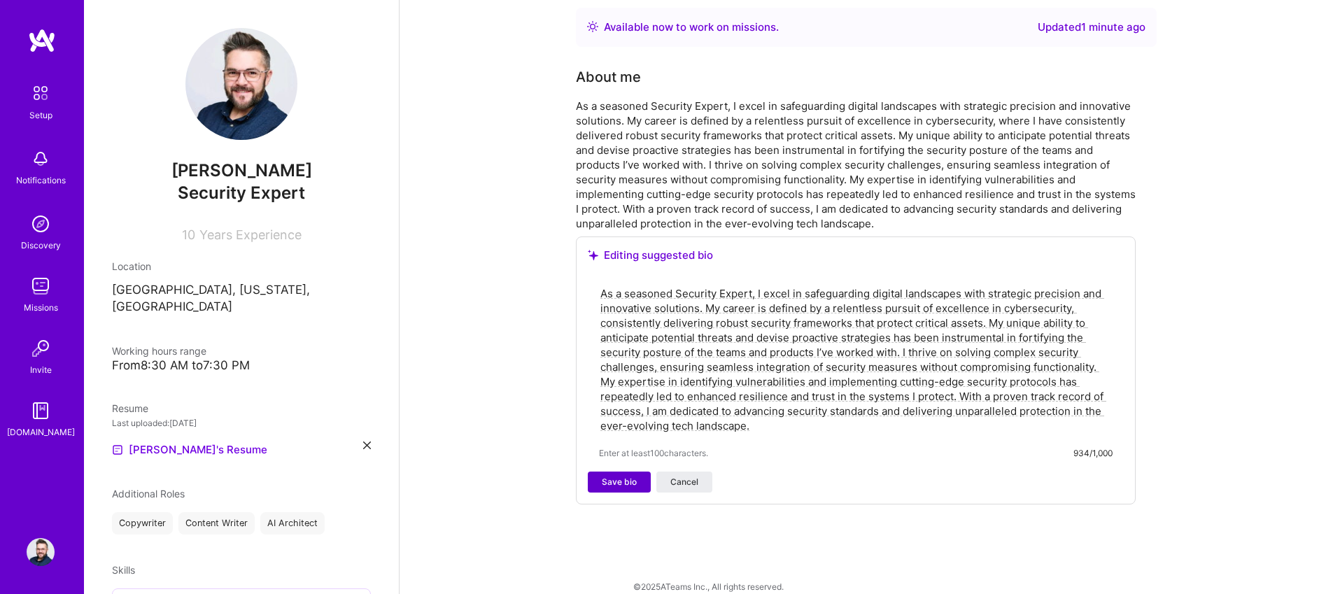
drag, startPoint x: 622, startPoint y: 468, endPoint x: 603, endPoint y: 461, distance: 21.1
click at [622, 476] on span "Save bio" at bounding box center [619, 482] width 35 height 13
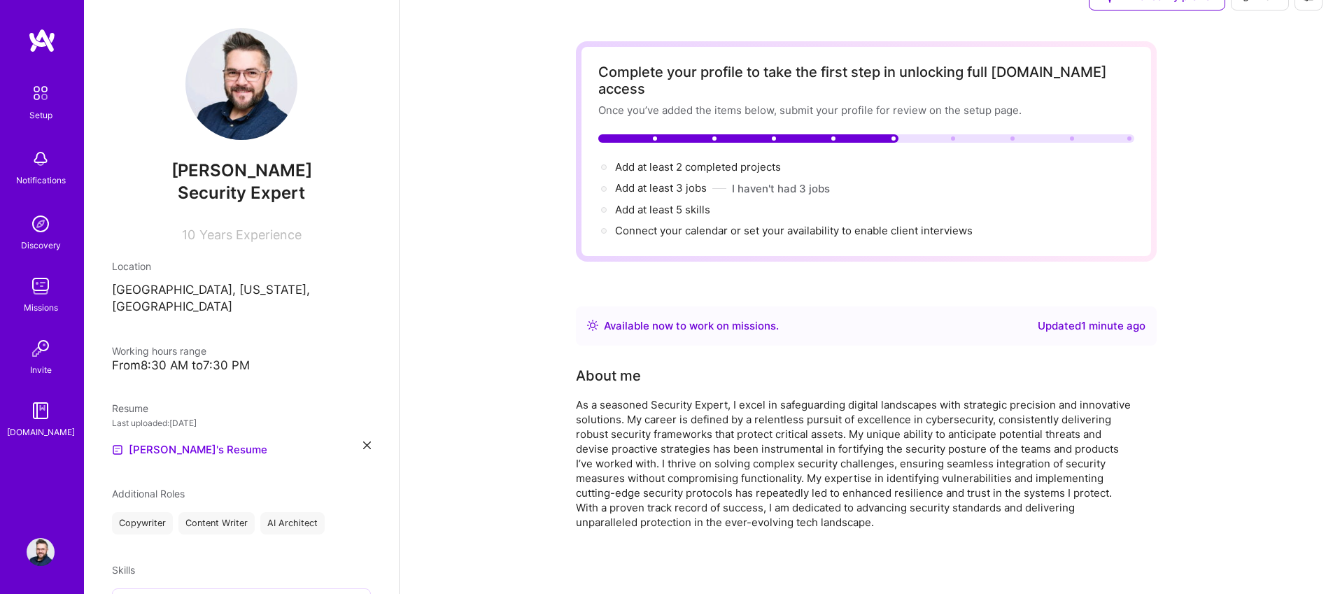
scroll to position [0, 0]
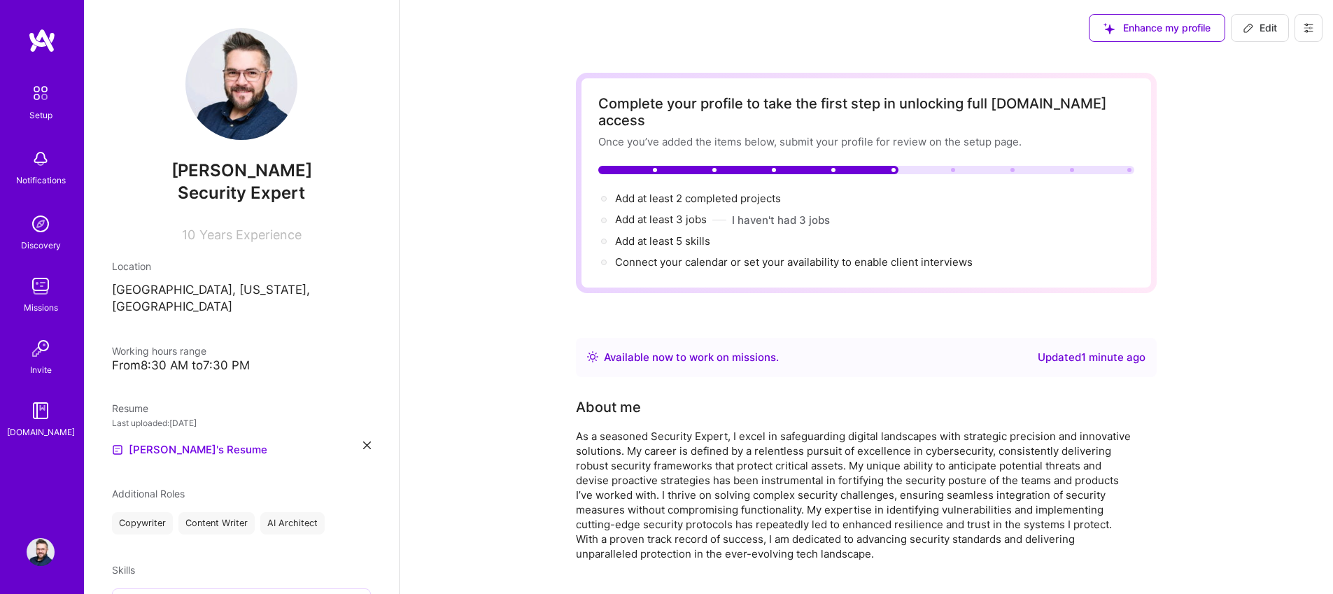
click at [1264, 31] on span "Edit" at bounding box center [1260, 28] width 34 height 14
select select "US"
select select "Right Now"
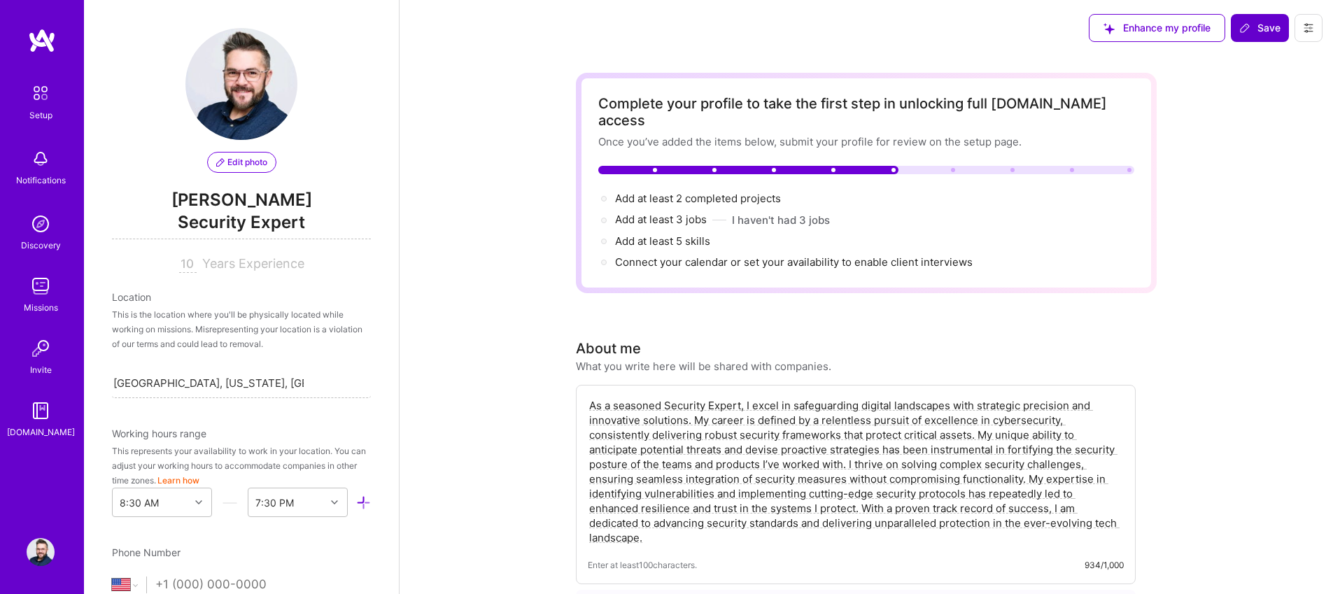
scroll to position [523, 0]
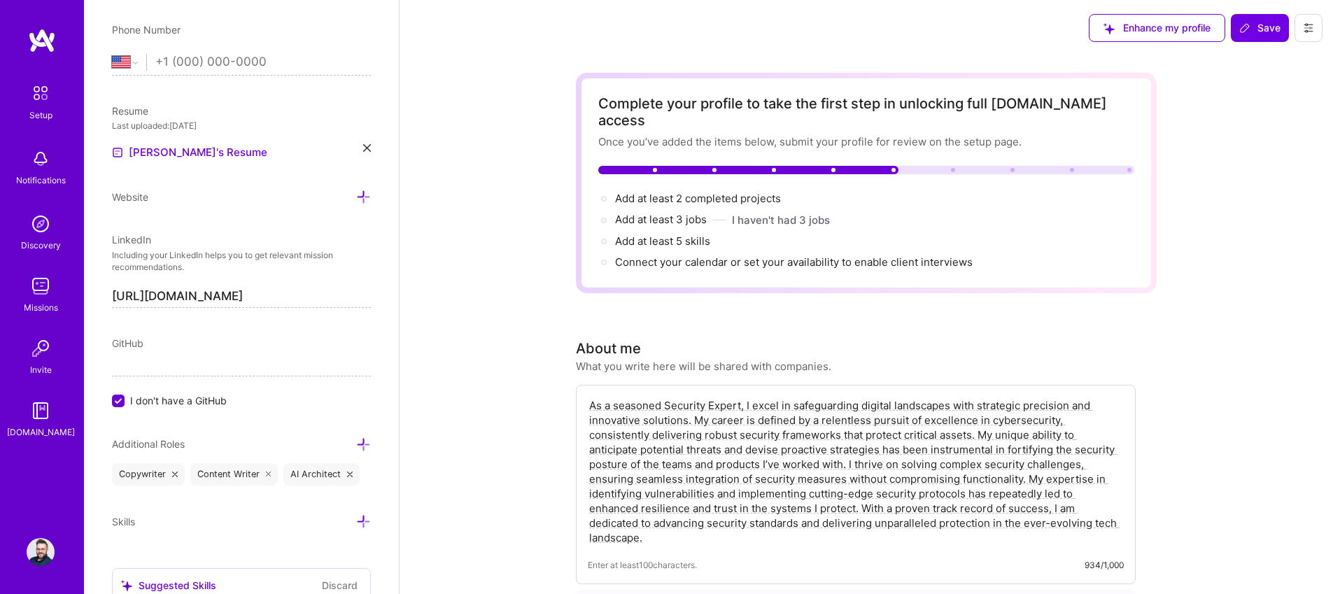
drag, startPoint x: 1266, startPoint y: 103, endPoint x: 1275, endPoint y: 84, distance: 20.7
